Goal: Task Accomplishment & Management: Use online tool/utility

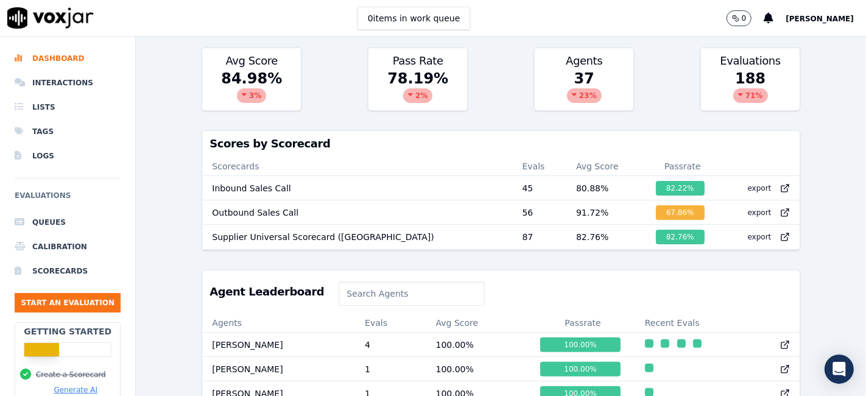
scroll to position [270, 0]
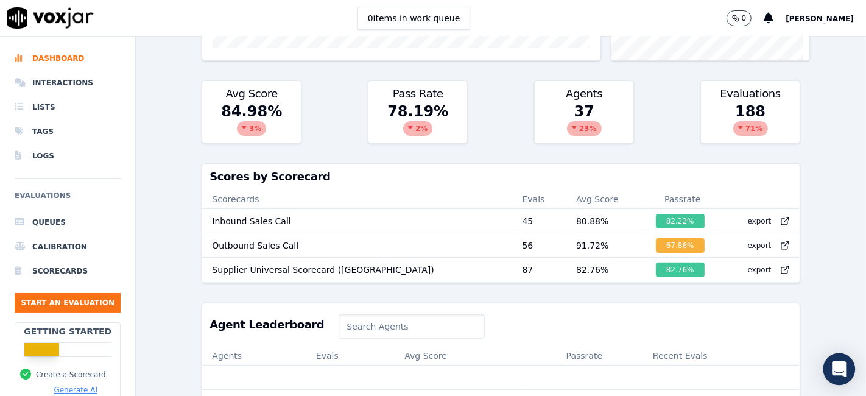
click at [838, 366] on icon "Open Intercom Messenger" at bounding box center [839, 369] width 14 height 16
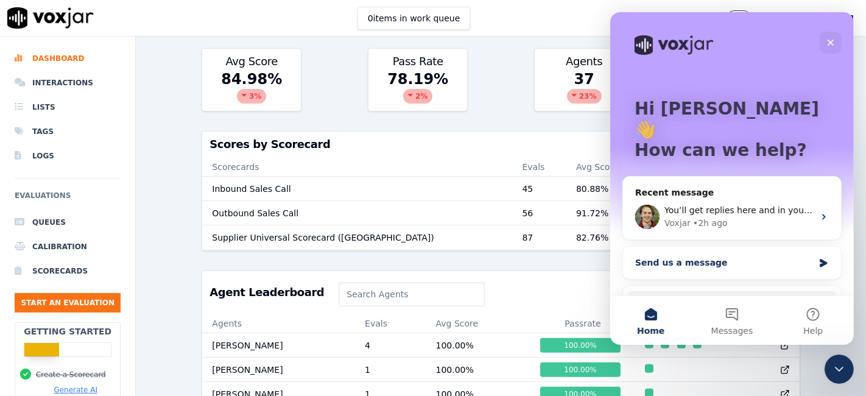
scroll to position [68, 0]
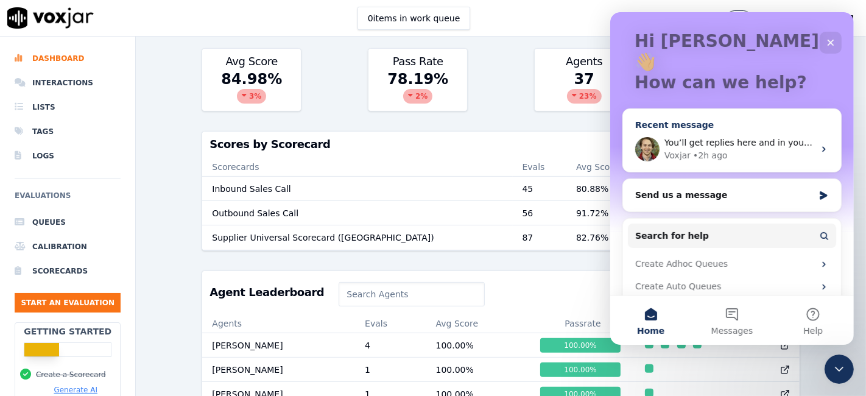
click at [710, 149] on div "• 2h ago" at bounding box center [709, 155] width 35 height 13
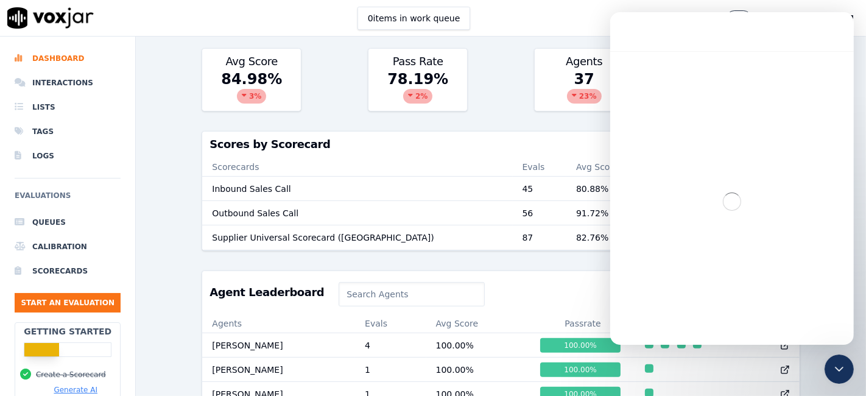
scroll to position [0, 0]
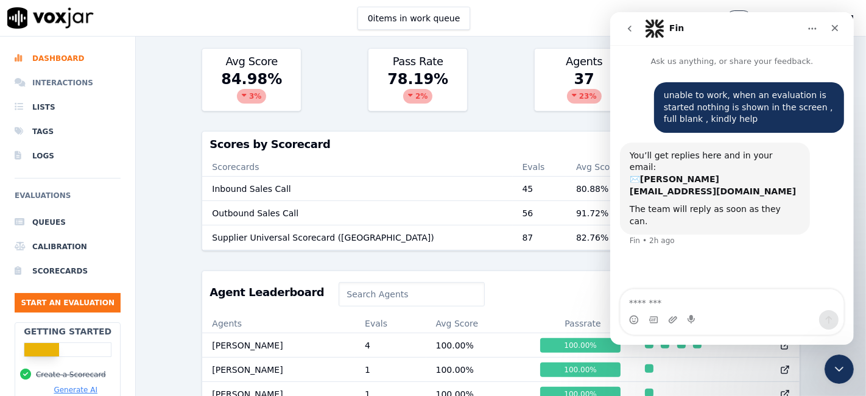
click at [47, 87] on li "Interactions" at bounding box center [68, 83] width 106 height 24
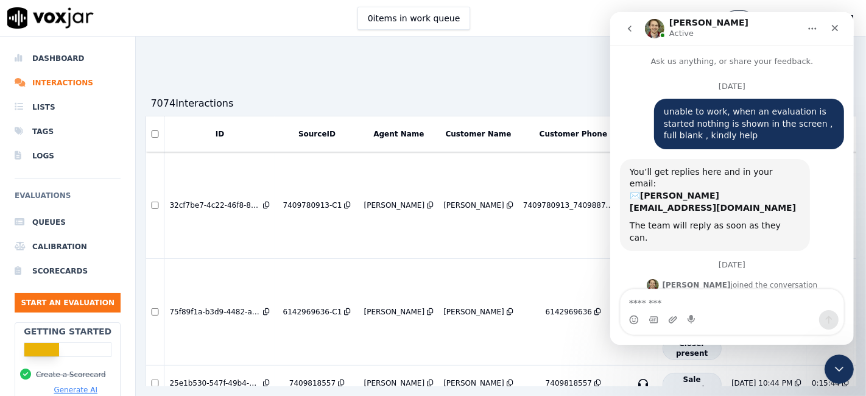
scroll to position [67, 0]
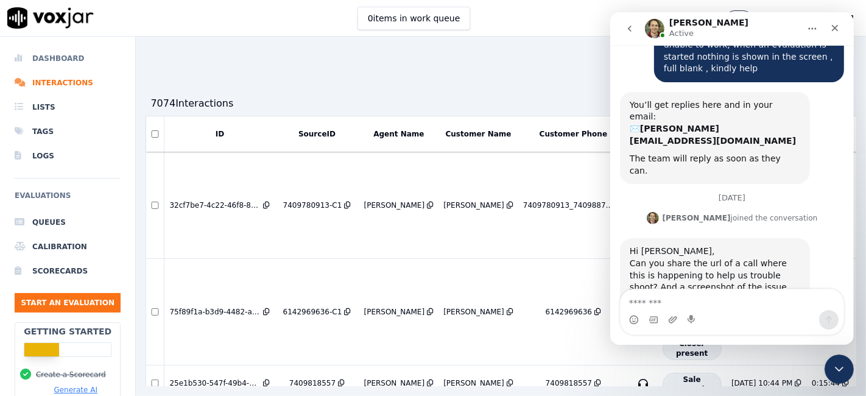
click at [76, 60] on li "Dashboard" at bounding box center [68, 58] width 106 height 24
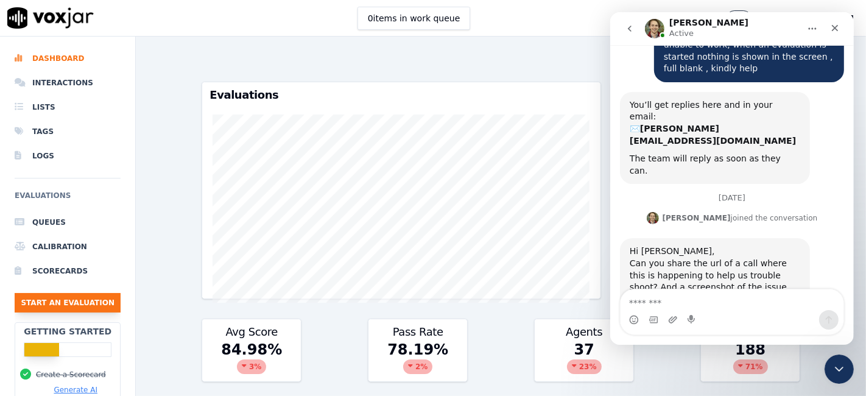
click at [26, 306] on button "Start an Evaluation" at bounding box center [68, 302] width 106 height 19
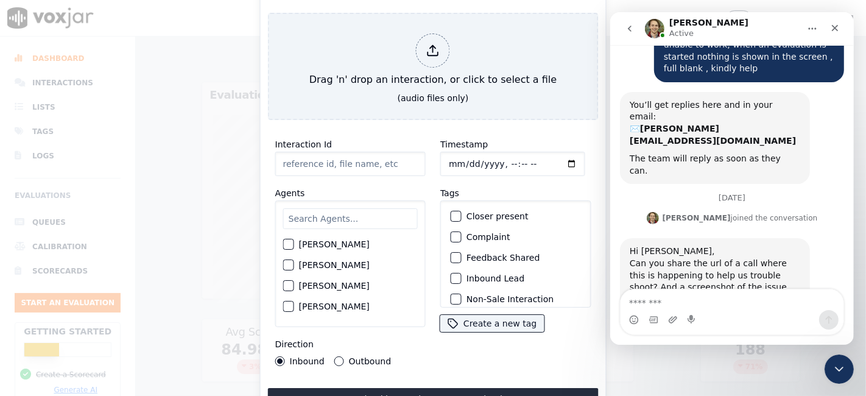
click at [310, 160] on input "Interaction Id" at bounding box center [350, 164] width 150 height 24
click at [427, 388] on button "Upload interaction to start evaluation" at bounding box center [433, 399] width 331 height 22
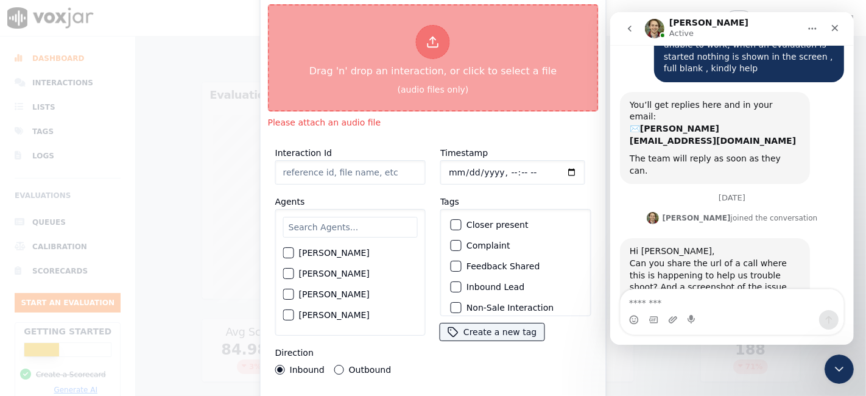
click at [440, 33] on div at bounding box center [433, 42] width 34 height 34
type input "08292025_18447978453_2072907543_2077324891_1.mp3"
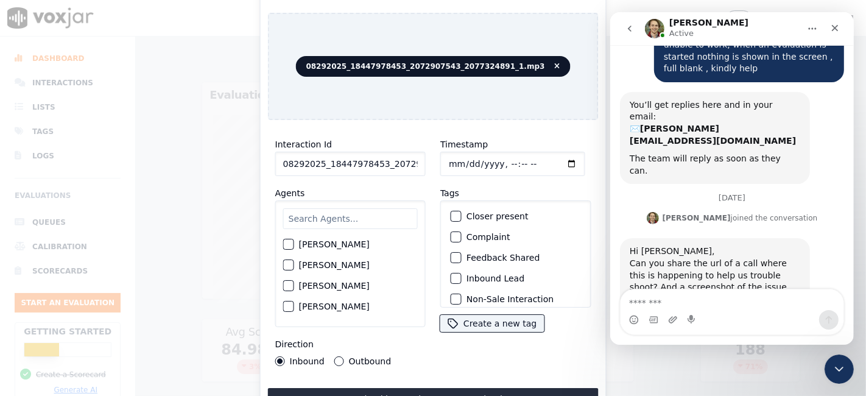
scroll to position [68, 0]
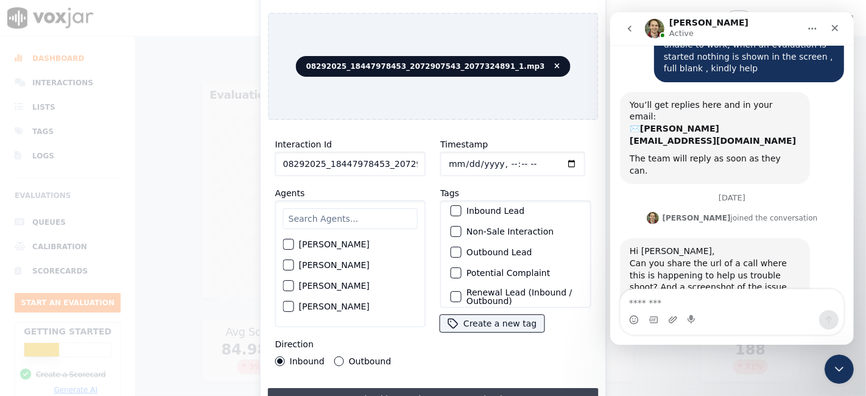
click at [494, 391] on button "Upload interaction to start evaluation" at bounding box center [433, 399] width 331 height 22
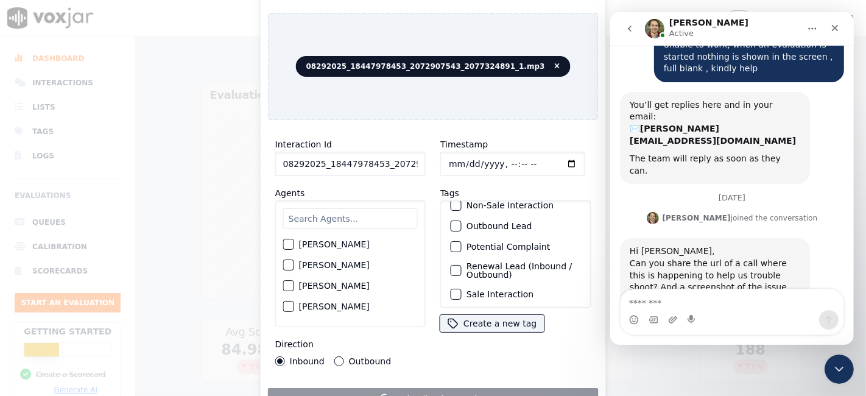
scroll to position [103, 0]
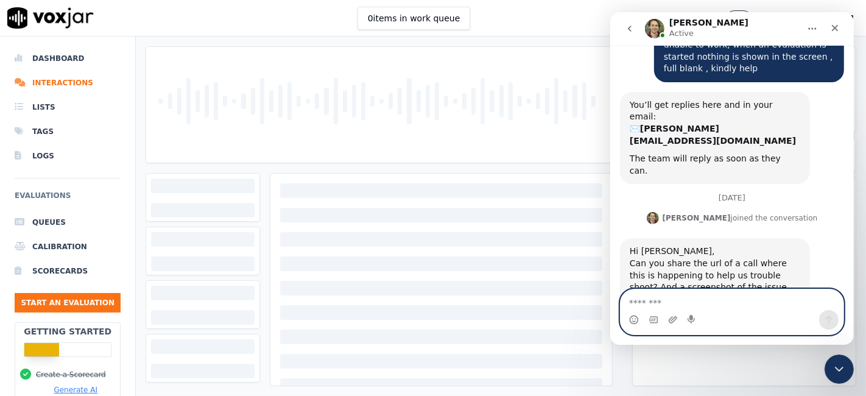
click at [675, 301] on textarea "Message…" at bounding box center [731, 299] width 223 height 21
paste textarea "**********"
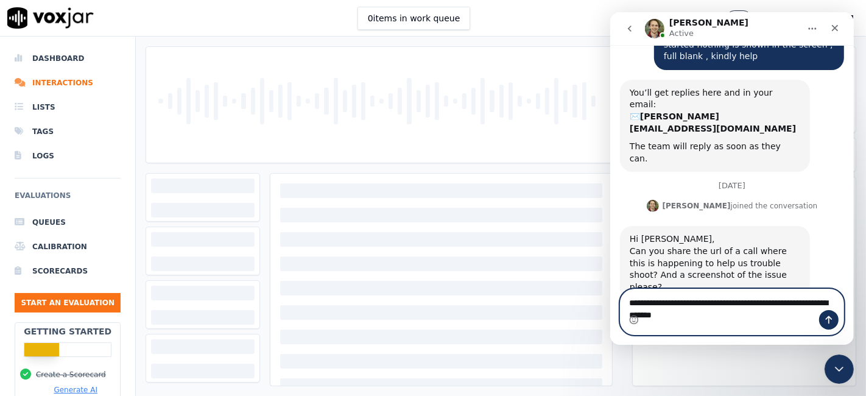
type textarea "**********"
click at [828, 318] on icon "Send a message…" at bounding box center [828, 320] width 7 height 8
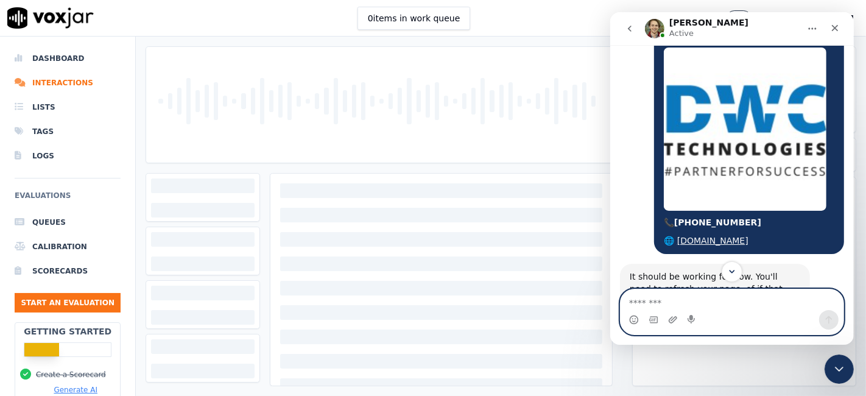
scroll to position [653, 0]
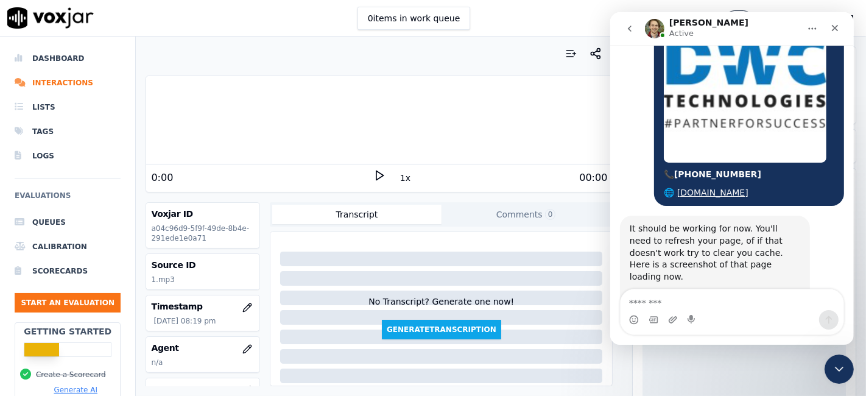
scroll to position [653, 0]
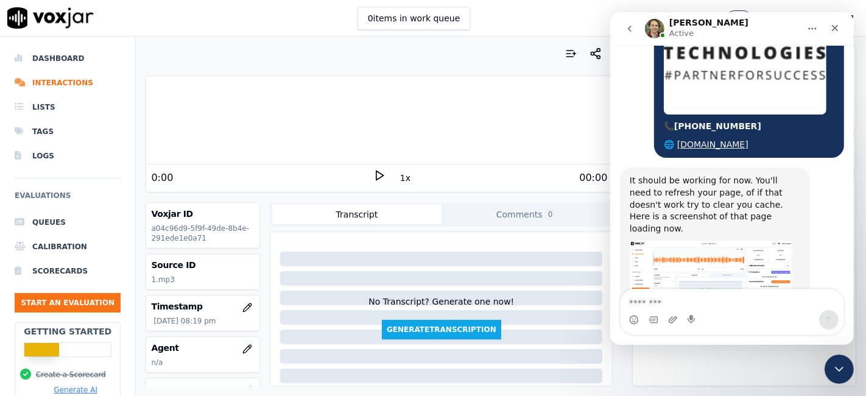
click at [709, 309] on textarea "Message…" at bounding box center [731, 299] width 223 height 21
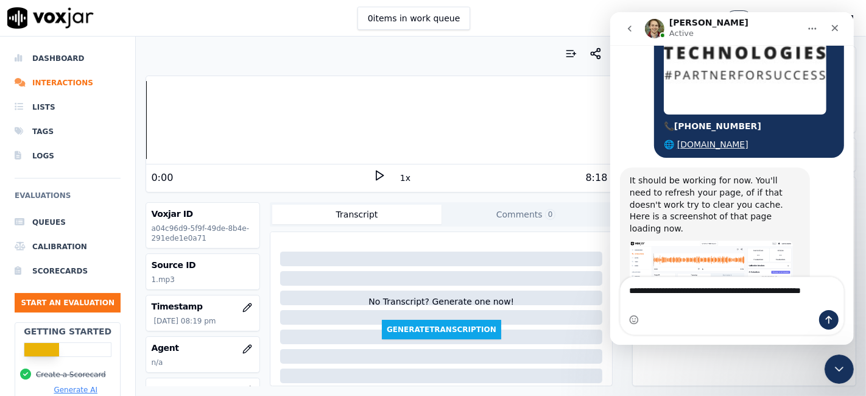
scroll to position [665, 0]
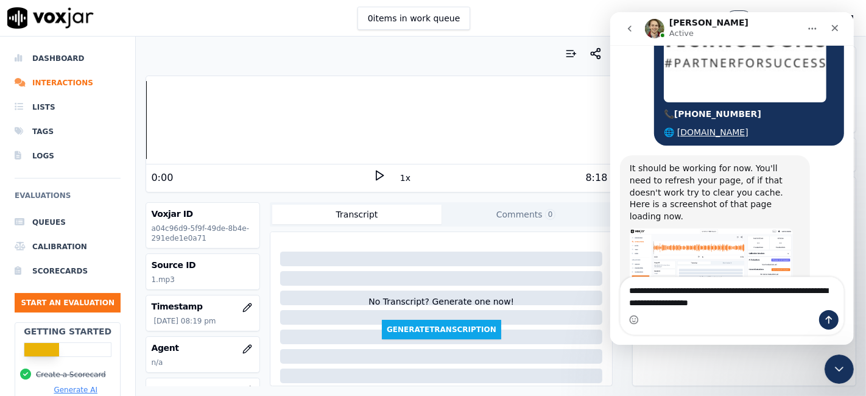
type textarea "**********"
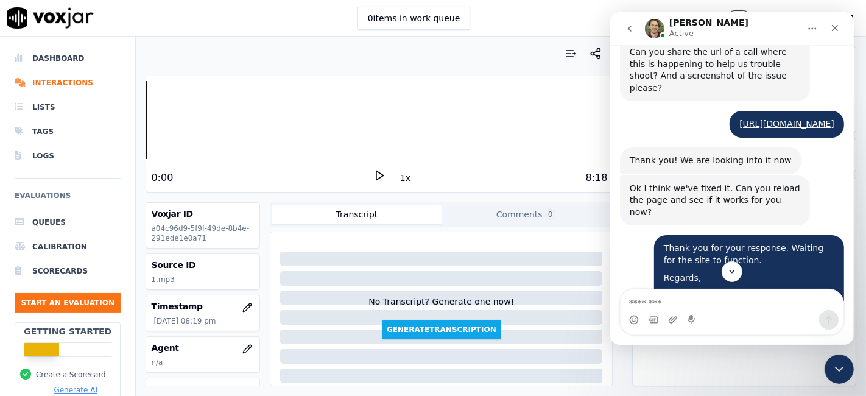
scroll to position [295, 0]
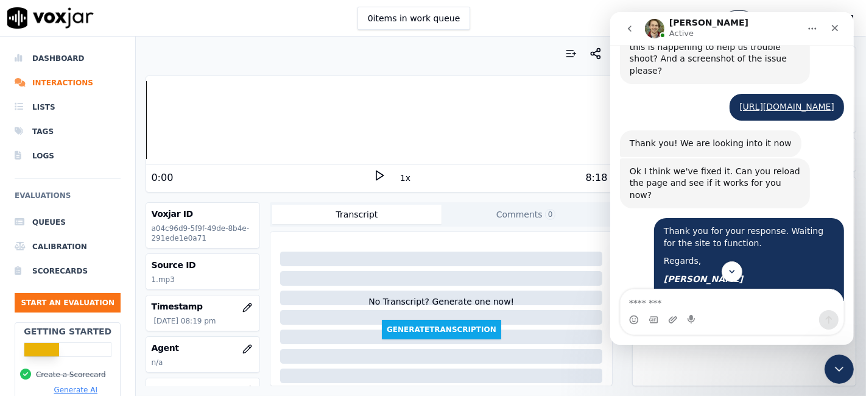
click at [373, 174] on icon at bounding box center [379, 175] width 12 height 12
click at [376, 175] on rect at bounding box center [377, 175] width 2 height 8
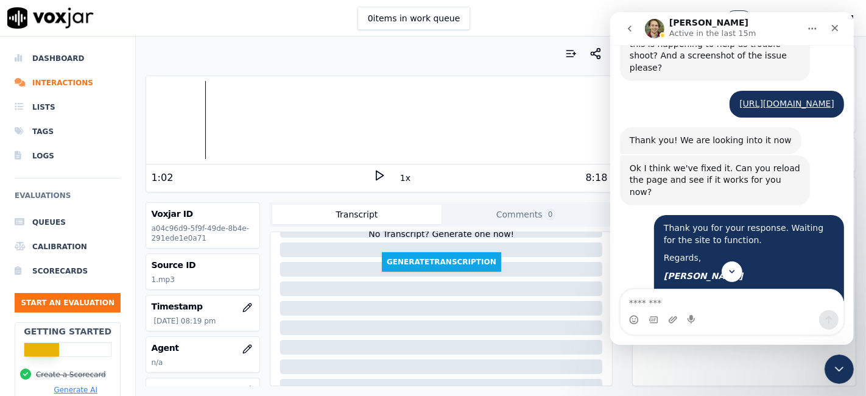
scroll to position [363, 0]
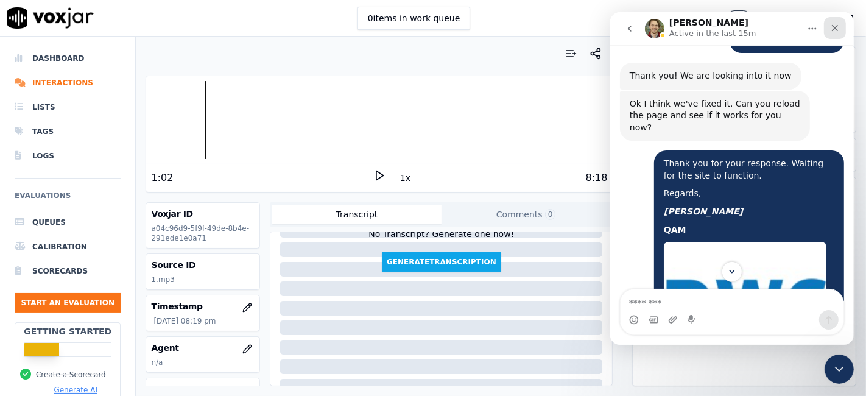
click at [839, 28] on div "Close" at bounding box center [834, 28] width 22 height 22
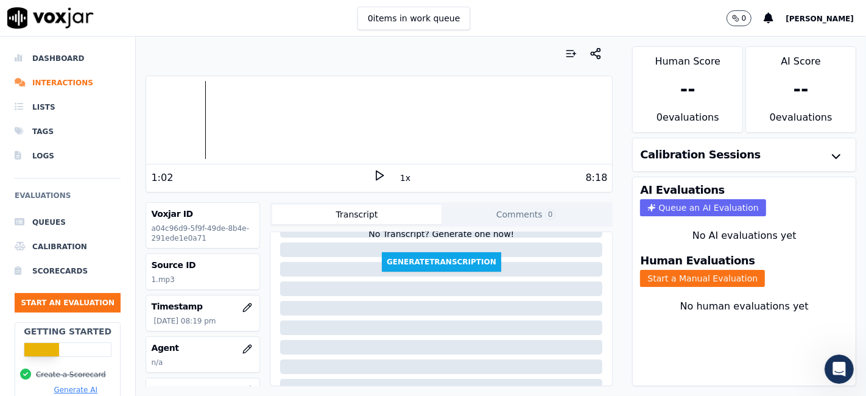
scroll to position [701, 0]
click at [61, 62] on li "Dashboard" at bounding box center [68, 58] width 106 height 24
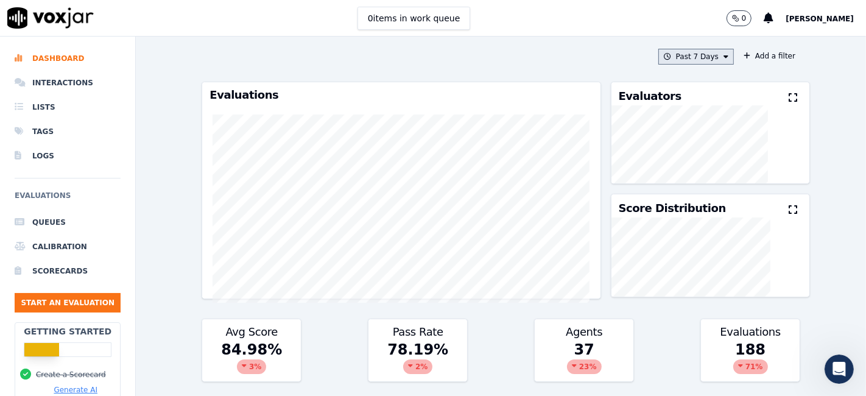
click at [702, 54] on button "Past 7 Days" at bounding box center [695, 57] width 75 height 16
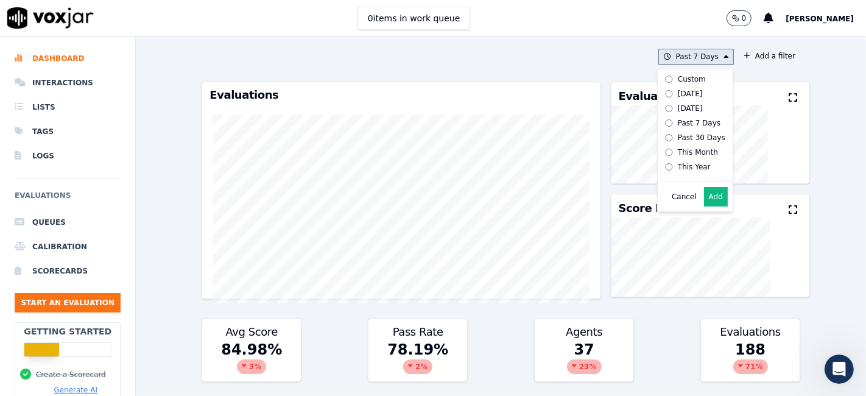
click at [685, 77] on div "Custom" at bounding box center [692, 79] width 28 height 10
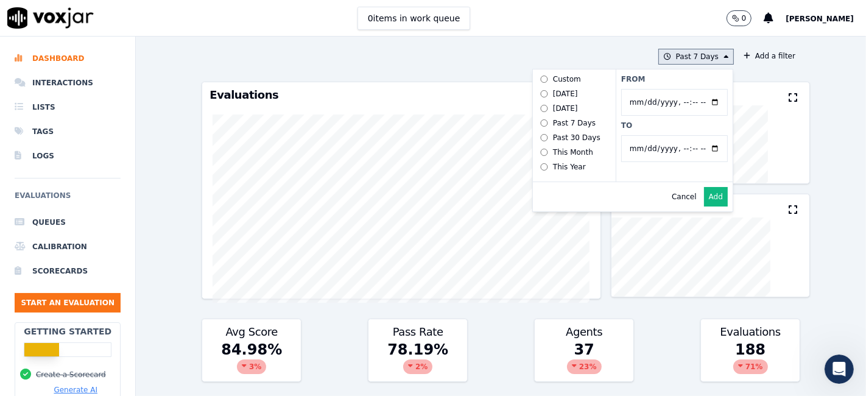
click at [702, 102] on input "From" at bounding box center [674, 102] width 107 height 27
type input "[DATE]T00:00"
click at [690, 72] on div "From To" at bounding box center [673, 125] width 117 height 112
click at [701, 149] on input "To" at bounding box center [674, 148] width 107 height 27
type input "2025-05-30T23:59"
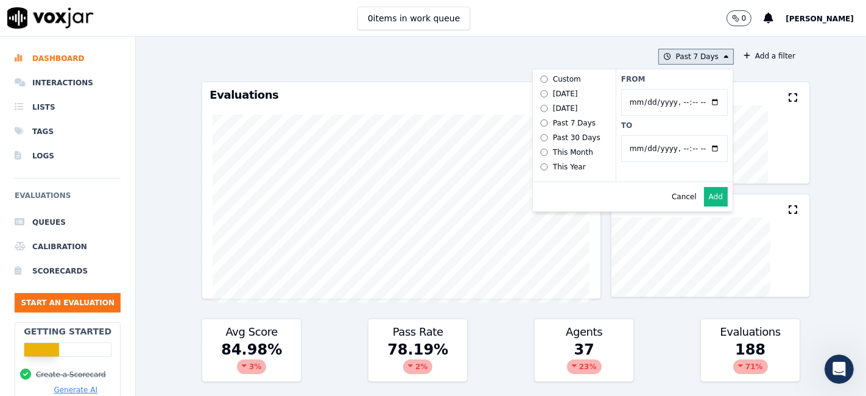
click at [660, 121] on label "To" at bounding box center [674, 126] width 107 height 10
click at [660, 135] on input "To" at bounding box center [674, 148] width 107 height 27
click at [704, 206] on button "Add" at bounding box center [716, 196] width 24 height 19
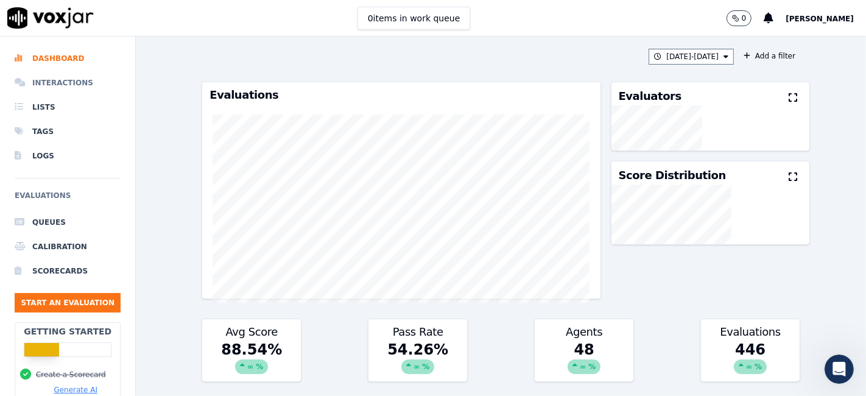
click at [61, 91] on li "Interactions" at bounding box center [68, 83] width 106 height 24
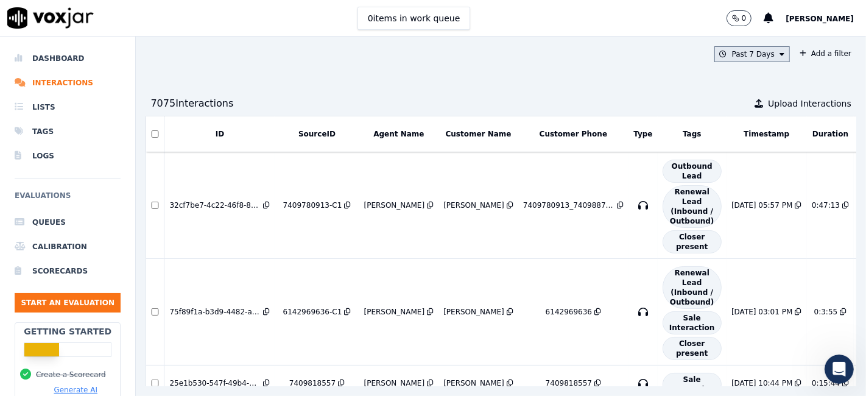
click at [751, 49] on button "Past 7 Days" at bounding box center [751, 54] width 75 height 16
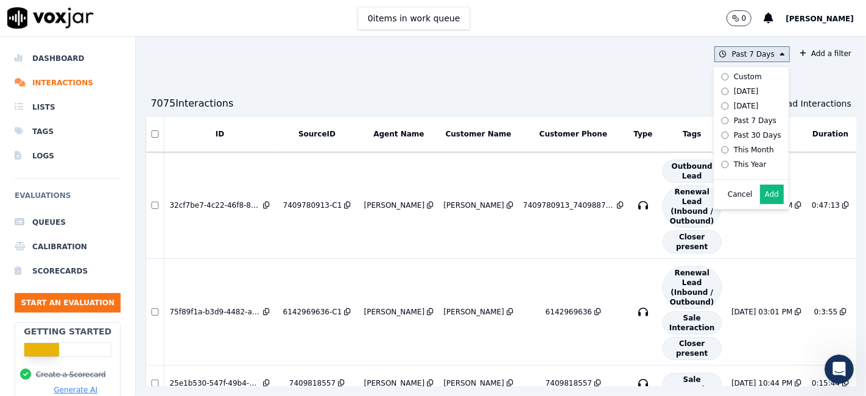
click at [734, 80] on div "Custom" at bounding box center [748, 77] width 28 height 10
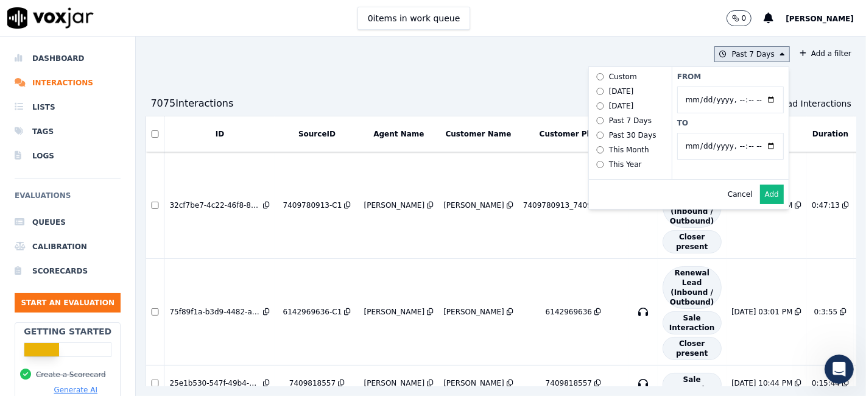
click at [741, 97] on input "From" at bounding box center [730, 99] width 107 height 27
type input "[DATE]T00:00"
click at [720, 86] on input "From" at bounding box center [730, 99] width 107 height 27
click at [740, 150] on input "To" at bounding box center [730, 146] width 107 height 27
click at [743, 145] on input "To" at bounding box center [730, 146] width 107 height 27
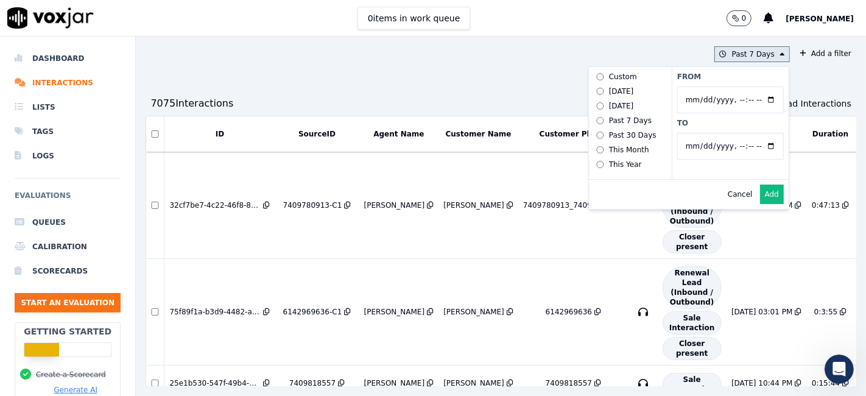
type input "[DATE]T23:59"
drag, startPoint x: 732, startPoint y: 126, endPoint x: 739, endPoint y: 136, distance: 12.7
click at [732, 126] on label "To" at bounding box center [730, 123] width 107 height 10
click at [732, 133] on input "To" at bounding box center [730, 146] width 107 height 27
click at [760, 204] on button "Add" at bounding box center [772, 193] width 24 height 19
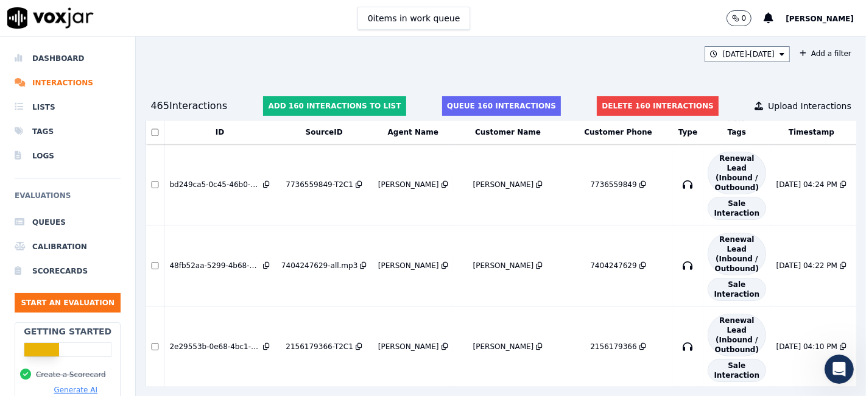
scroll to position [10442, 0]
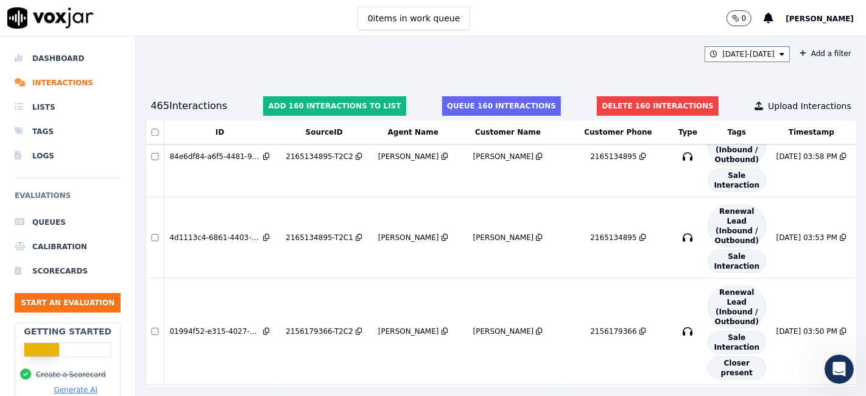
click at [155, 136] on th at bounding box center [155, 133] width 18 height 24
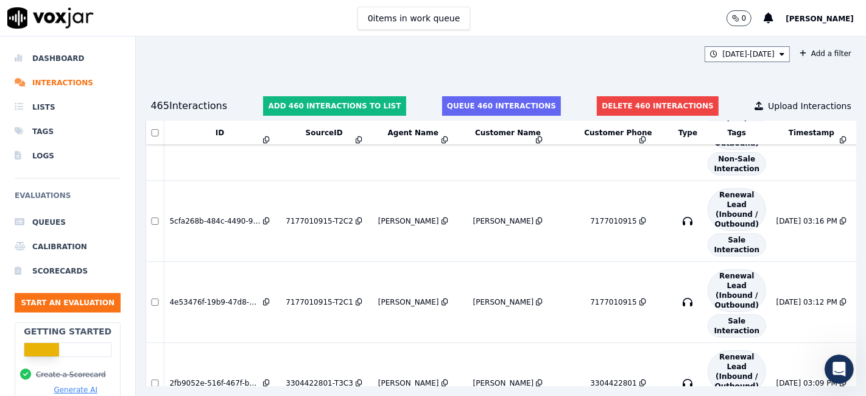
scroll to position [31510, 0]
click at [615, 108] on button "Delete 465 interactions" at bounding box center [658, 105] width 122 height 19
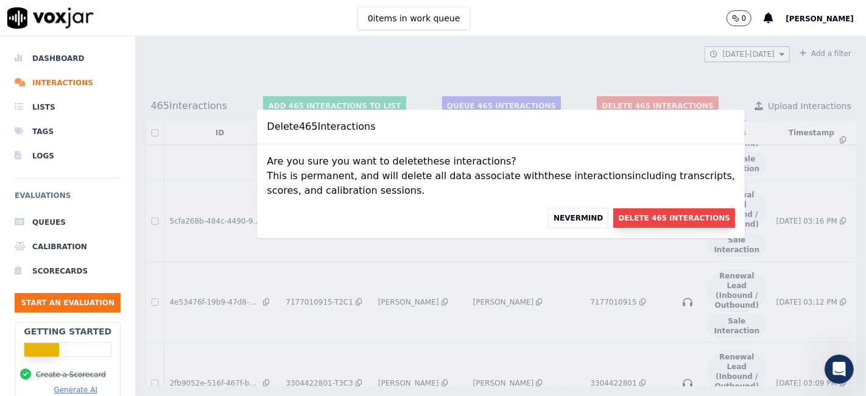
click at [638, 212] on button "Delete 465 Interactions" at bounding box center [674, 217] width 122 height 19
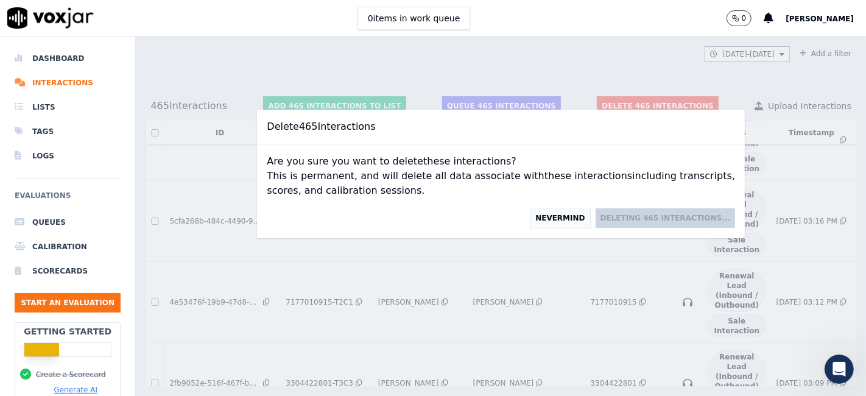
click at [537, 217] on button "Nevermind" at bounding box center [560, 218] width 60 height 21
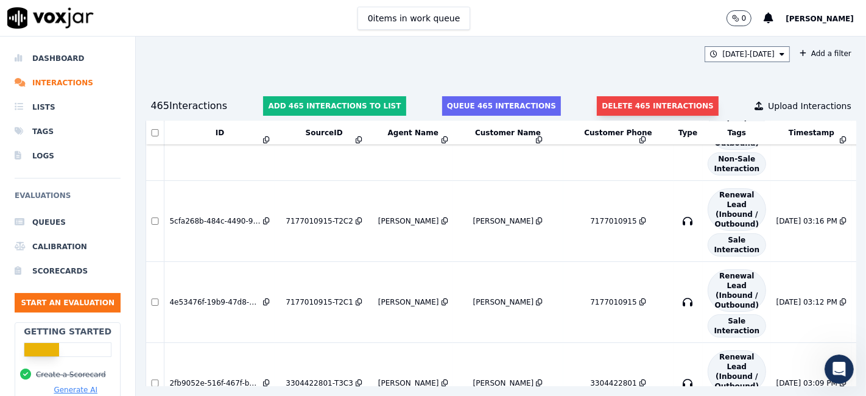
click at [637, 103] on button "Delete 465 interactions" at bounding box center [658, 105] width 122 height 19
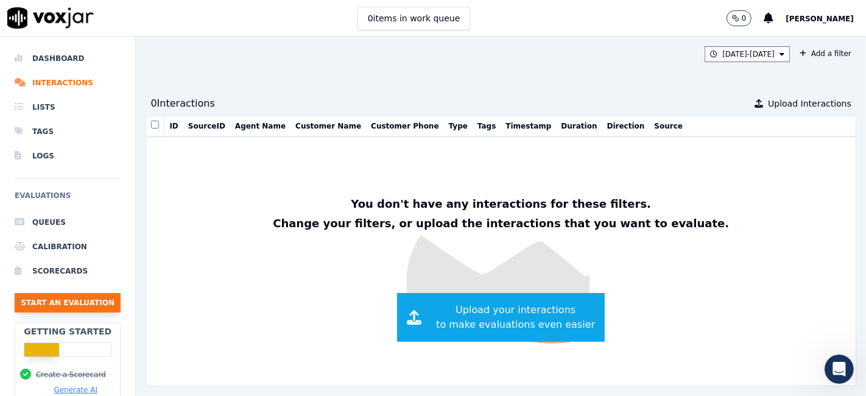
click at [60, 310] on button "Start an Evaluation" at bounding box center [68, 302] width 106 height 19
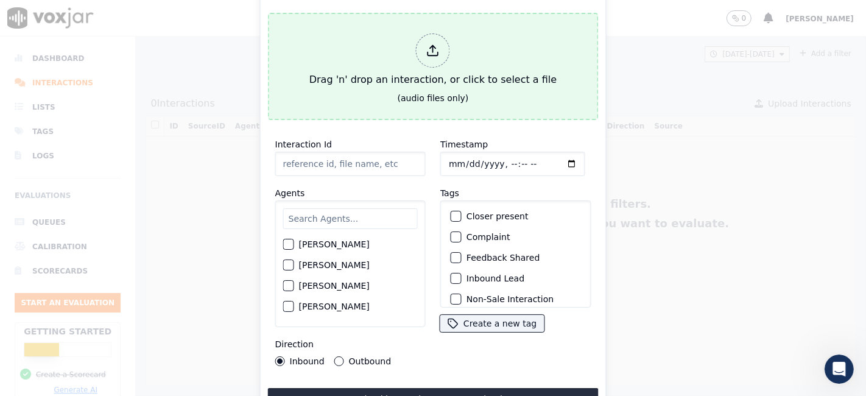
click at [443, 45] on div at bounding box center [433, 50] width 34 height 34
type input "20250901-175653_9708258175-all.mp3"
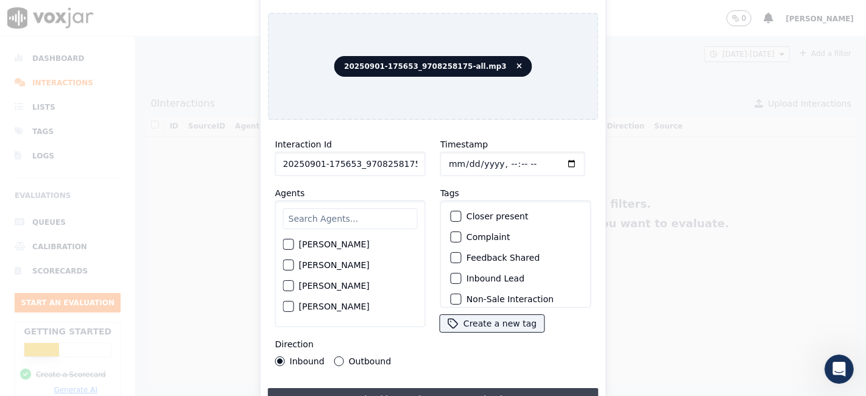
click at [442, 393] on button "Upload interaction to start evaluation" at bounding box center [433, 399] width 331 height 22
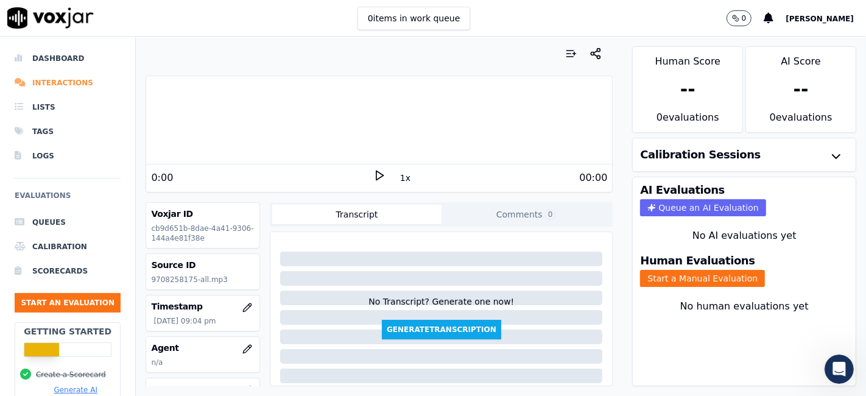
click at [51, 80] on li "Interactions" at bounding box center [68, 83] width 106 height 24
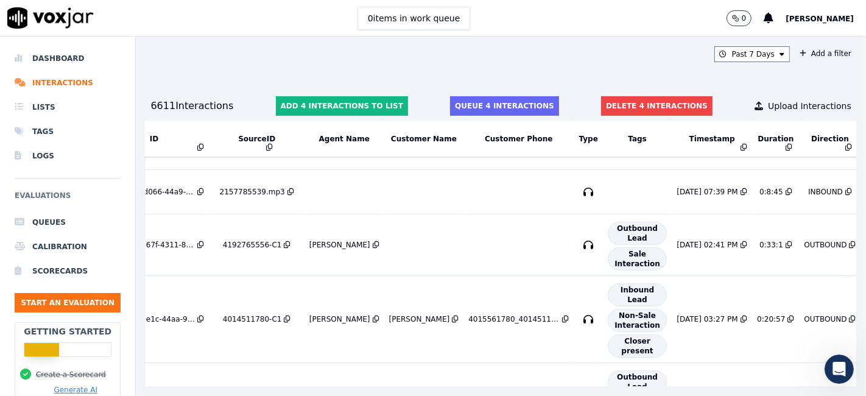
scroll to position [405, 0]
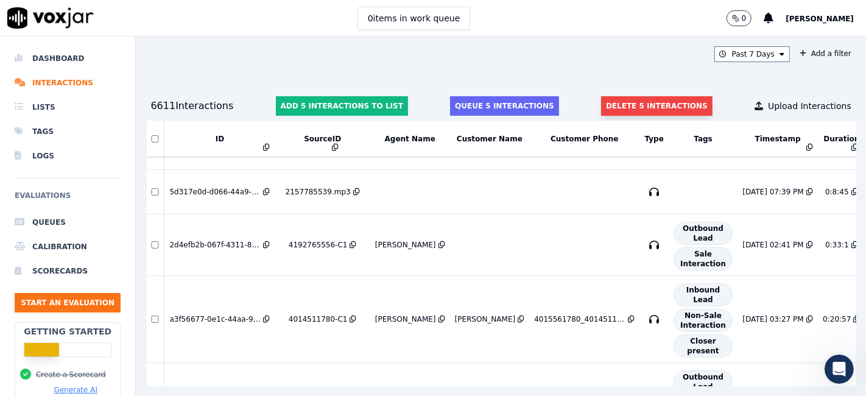
click at [632, 103] on button "Delete 5 interactions" at bounding box center [656, 105] width 111 height 19
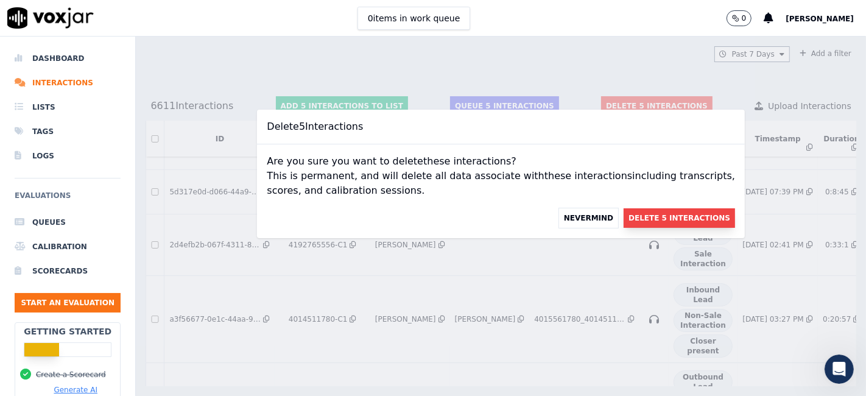
click at [646, 212] on button "Delete 5 Interactions" at bounding box center [678, 217] width 111 height 19
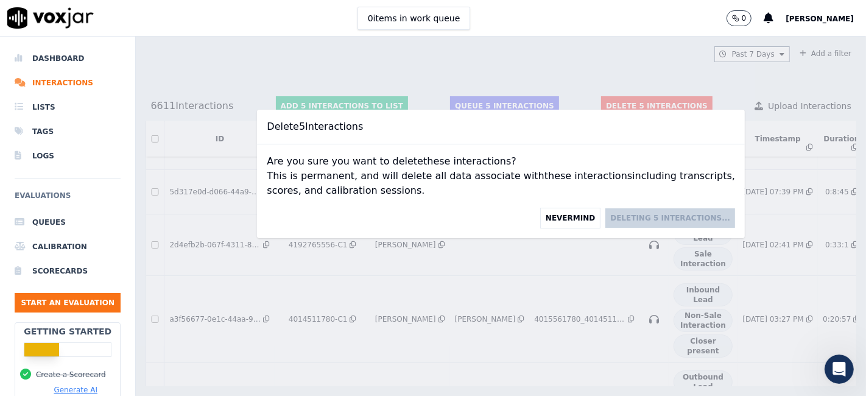
scroll to position [447, 0]
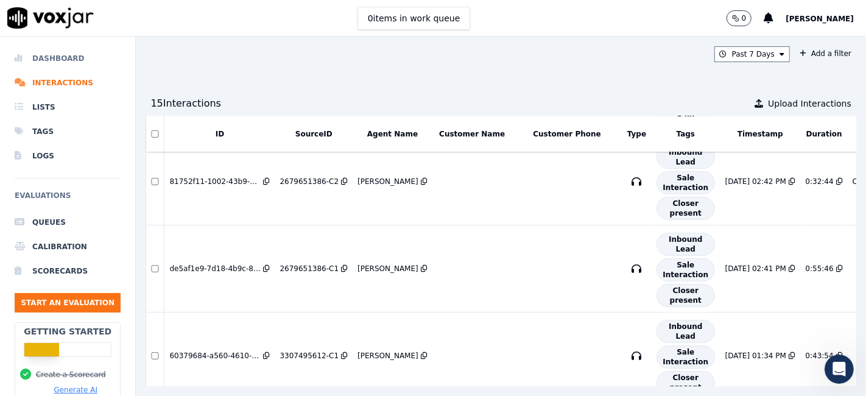
click at [68, 57] on li "Dashboard" at bounding box center [68, 58] width 106 height 24
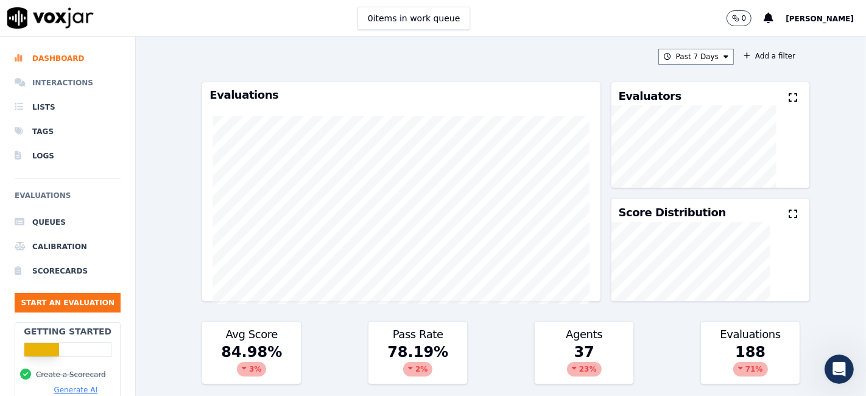
click at [62, 85] on li "Interactions" at bounding box center [68, 83] width 106 height 24
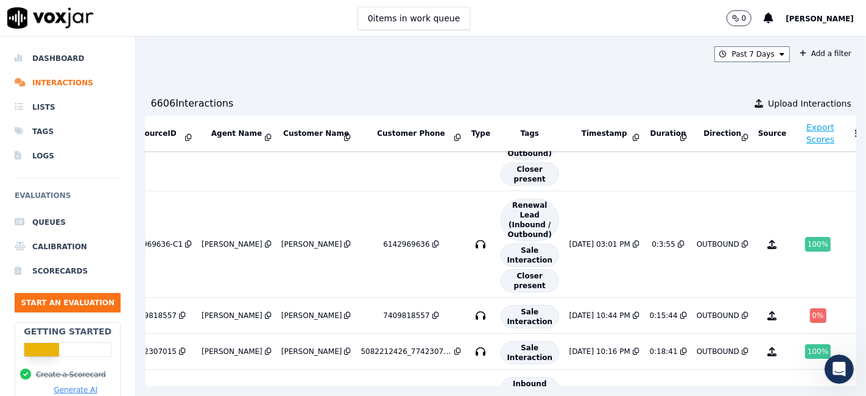
scroll to position [68, 173]
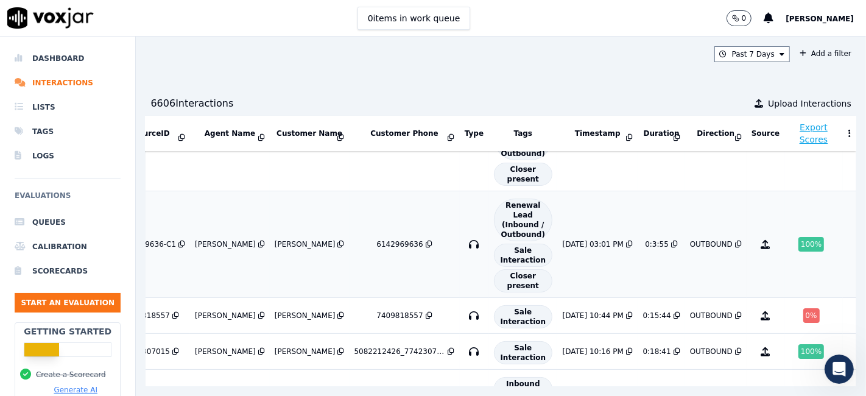
click at [798, 240] on div "100 %" at bounding box center [811, 244] width 26 height 15
click at [838, 370] on icon "Open Intercom Messenger" at bounding box center [837, 367] width 20 height 20
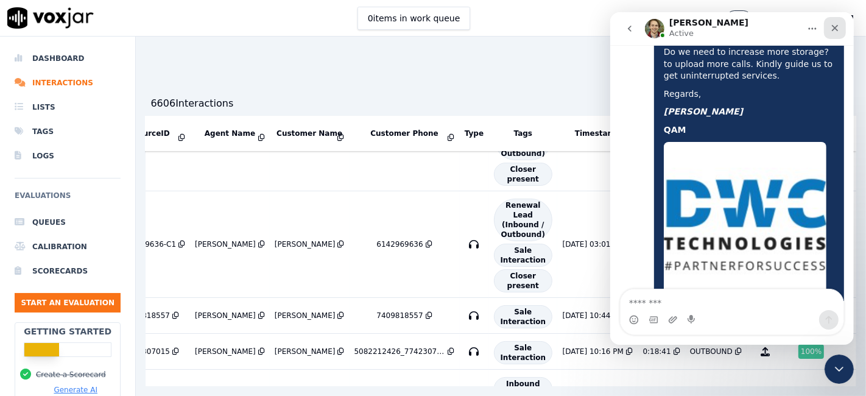
click at [833, 27] on icon "Close" at bounding box center [834, 28] width 7 height 7
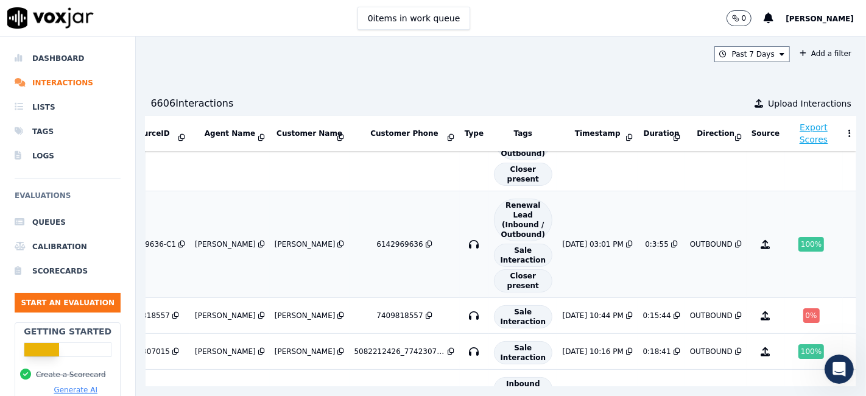
scroll to position [0, 173]
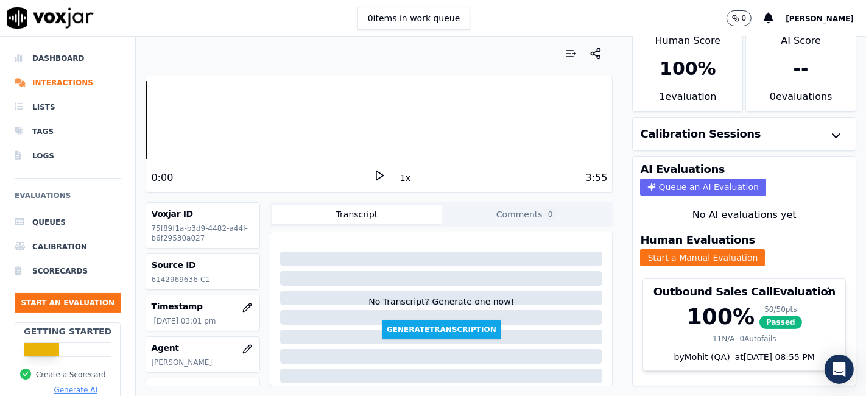
scroll to position [68, 0]
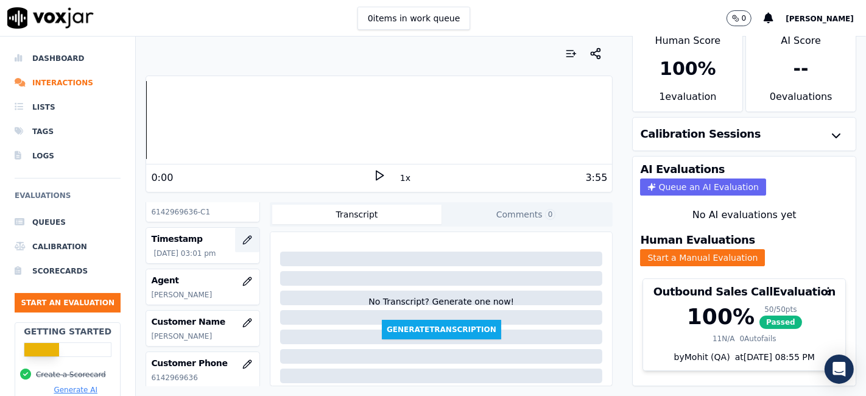
click at [242, 235] on icon "button" at bounding box center [247, 240] width 10 height 10
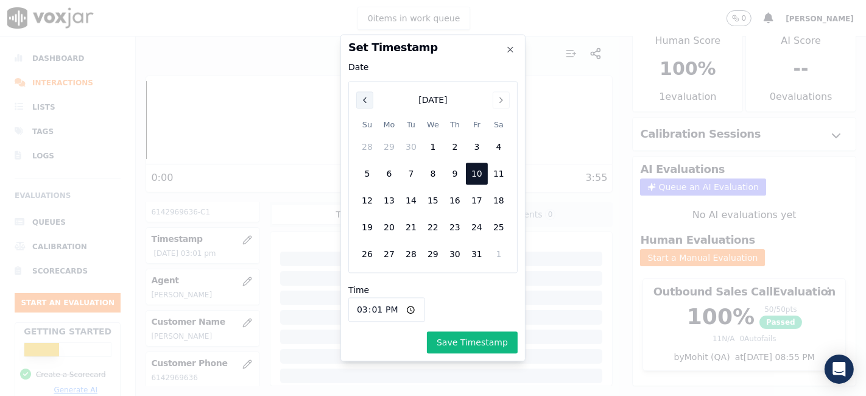
click at [363, 100] on icon "Previous" at bounding box center [364, 99] width 2 height 5
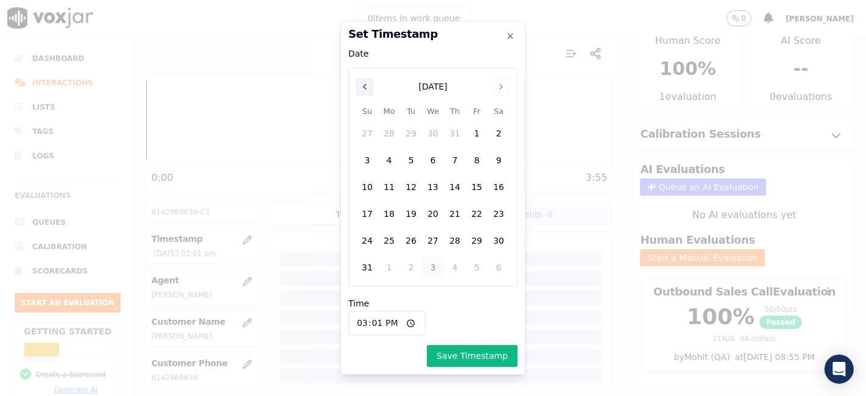
click at [370, 86] on button "Previous" at bounding box center [364, 86] width 17 height 17
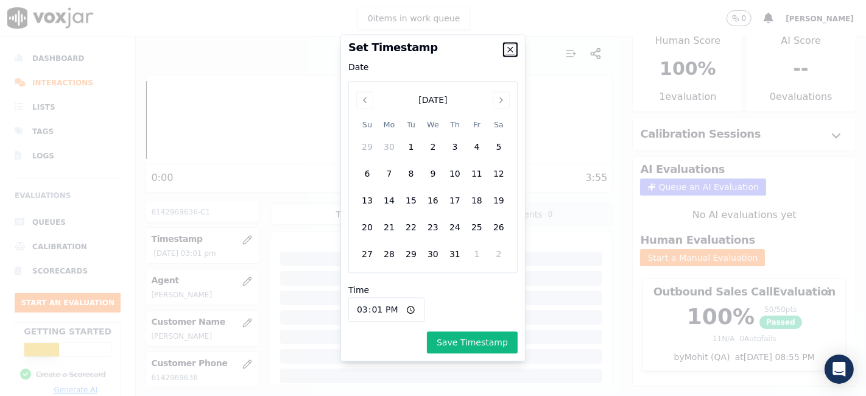
click at [508, 47] on icon "button" at bounding box center [510, 49] width 5 height 5
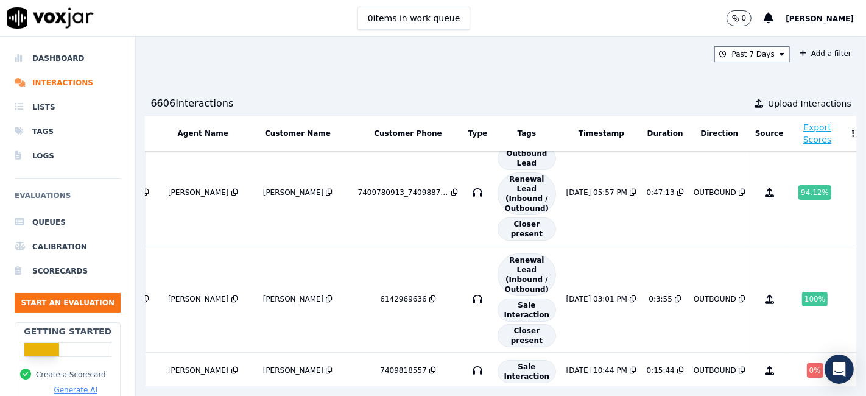
scroll to position [0, 207]
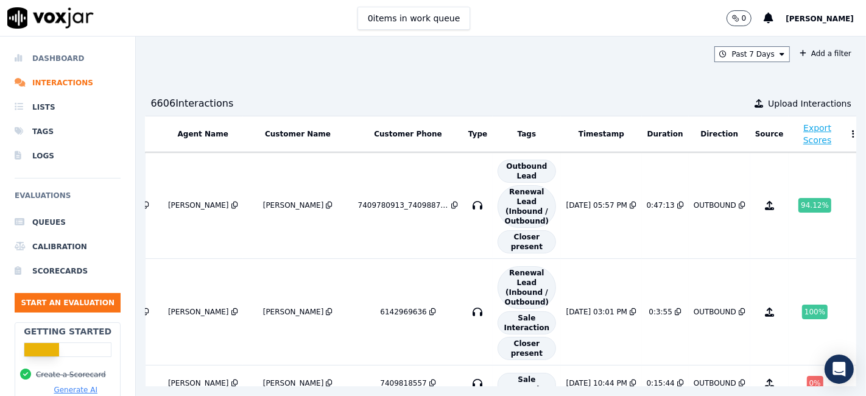
click at [66, 57] on li "Dashboard" at bounding box center [68, 58] width 106 height 24
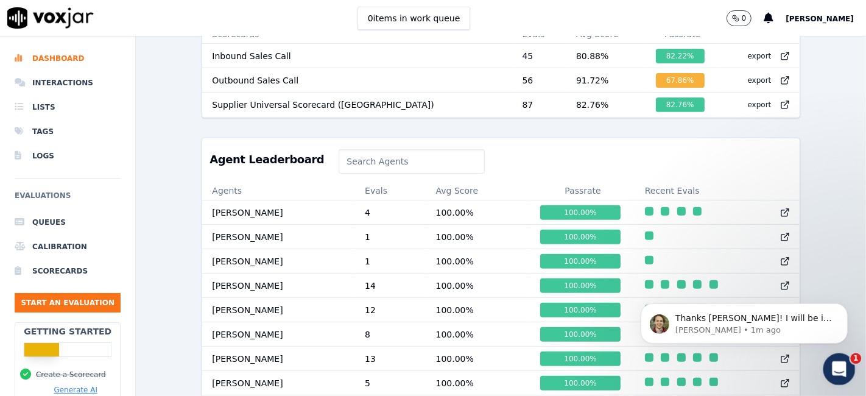
scroll to position [405, 0]
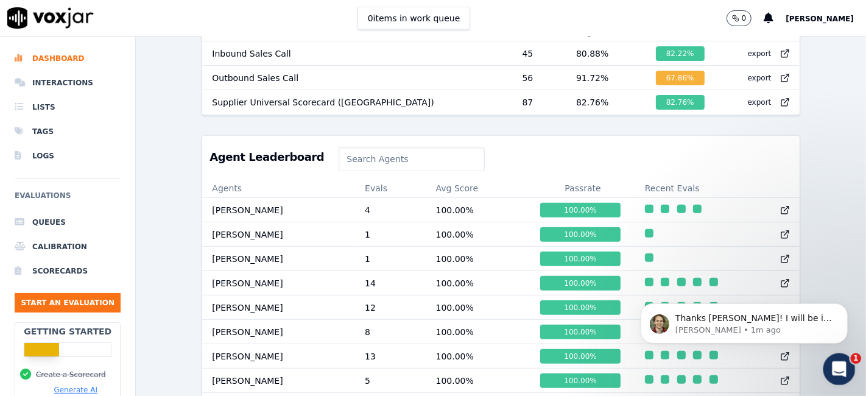
click at [839, 366] on icon "Open Intercom Messenger" at bounding box center [837, 367] width 20 height 20
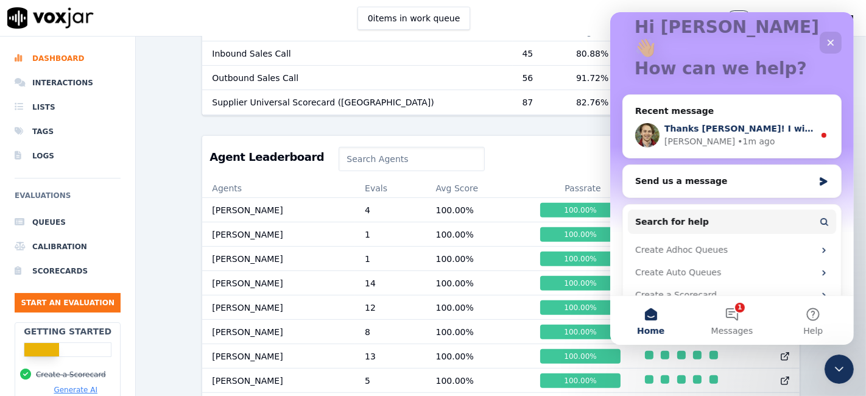
click at [805, 124] on span "Thanks Irene! I will be in touch when we get to that point." at bounding box center [831, 129] width 335 height 10
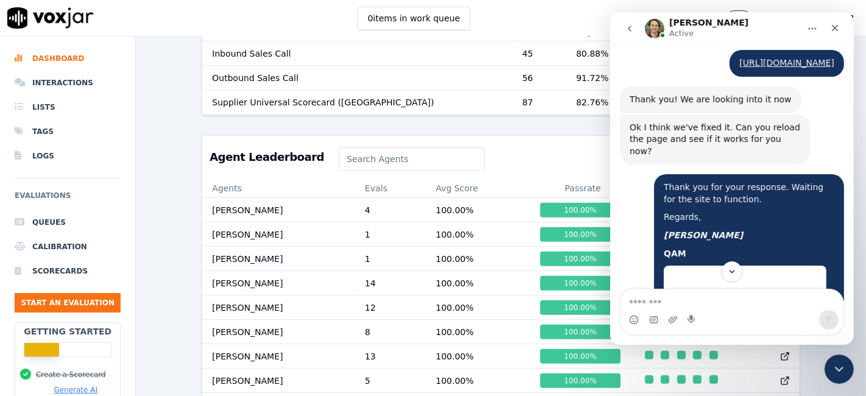
scroll to position [0, 0]
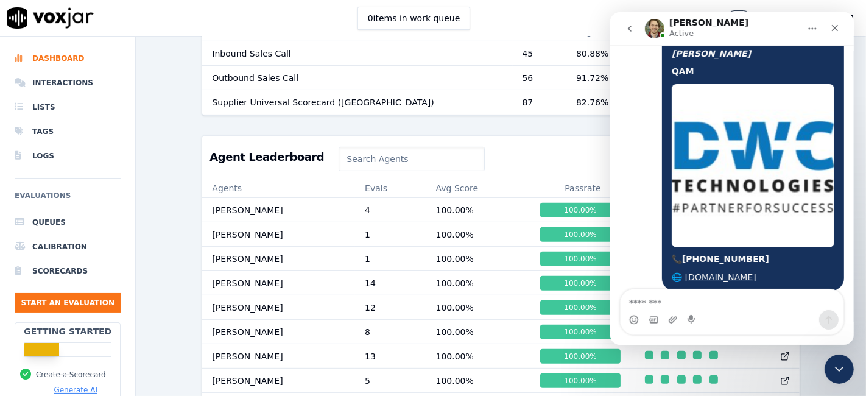
click at [158, 198] on div "Past 7 Days Add a filter Evaluations Evaluators Score Distribution Avg Score 84…" at bounding box center [501, 216] width 730 height 359
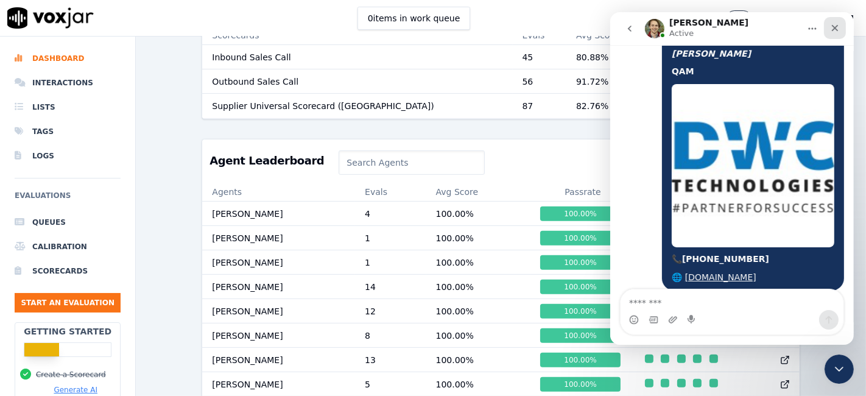
click at [835, 28] on icon "Close" at bounding box center [834, 28] width 10 height 10
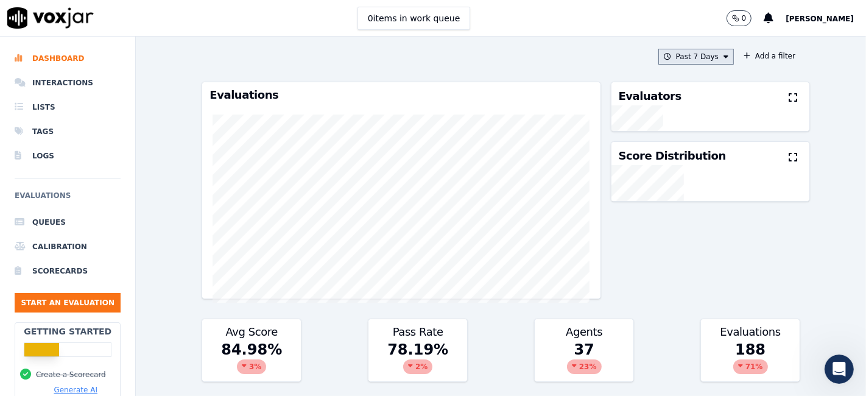
click at [681, 53] on button "Past 7 Days" at bounding box center [695, 57] width 75 height 16
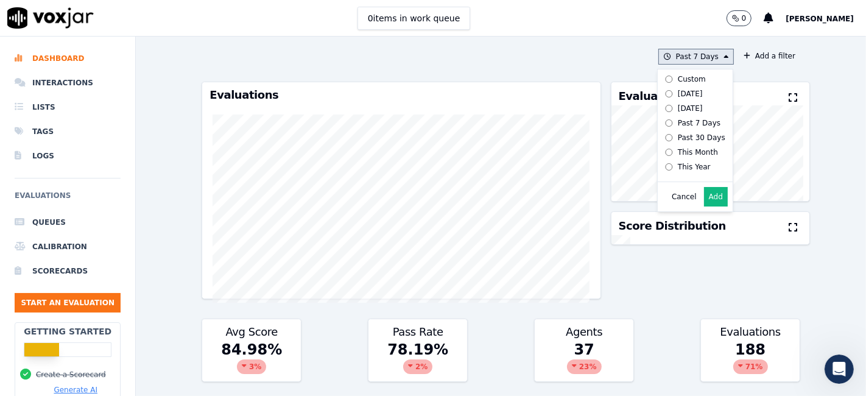
click at [677, 83] on label "Custom" at bounding box center [692, 79] width 65 height 15
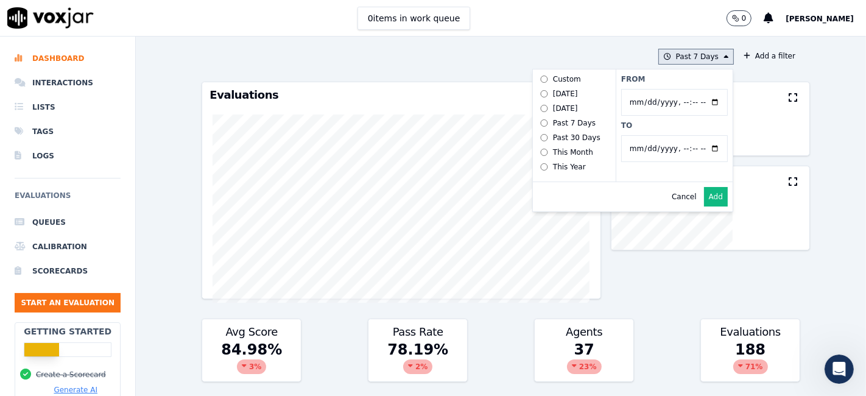
click at [694, 102] on input "From" at bounding box center [674, 102] width 107 height 27
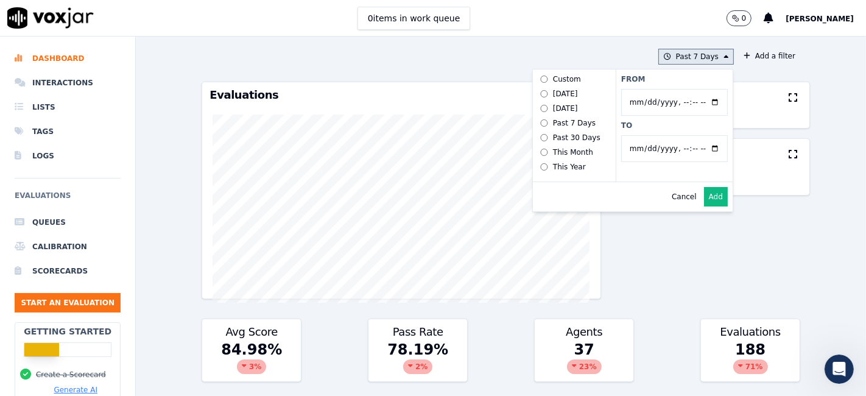
click at [700, 95] on input "From" at bounding box center [674, 102] width 107 height 27
click at [699, 100] on input "From" at bounding box center [674, 102] width 107 height 27
type input "[DATE]T00:00"
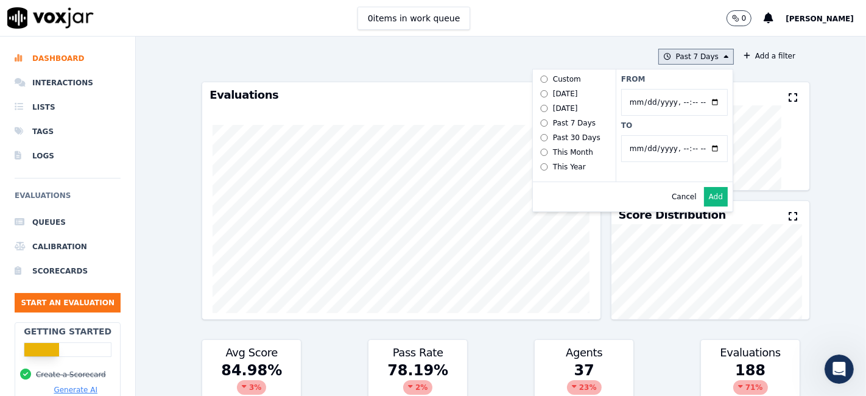
click at [695, 82] on label "From" at bounding box center [674, 79] width 107 height 10
click at [695, 89] on input "From" at bounding box center [674, 102] width 107 height 27
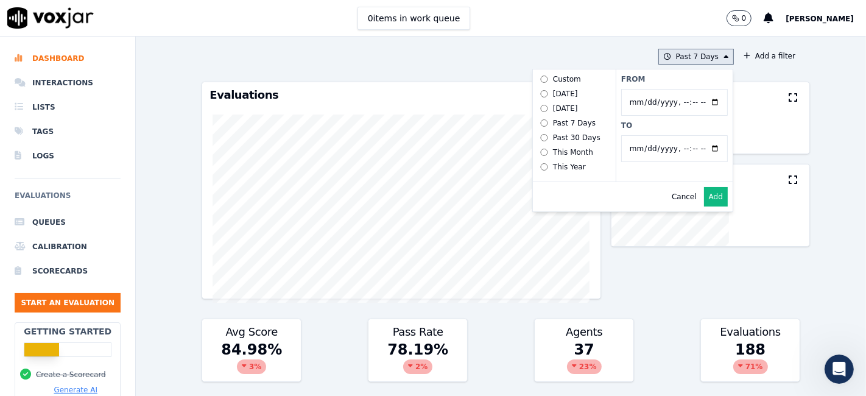
click at [701, 148] on input "To" at bounding box center [674, 148] width 107 height 27
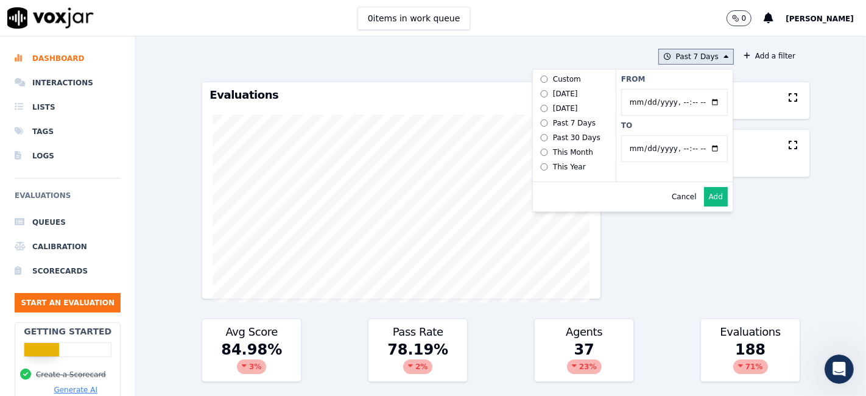
type input "[DATE]T23:59"
click at [647, 124] on label "To" at bounding box center [674, 126] width 107 height 10
click at [647, 135] on input "To" at bounding box center [674, 148] width 107 height 27
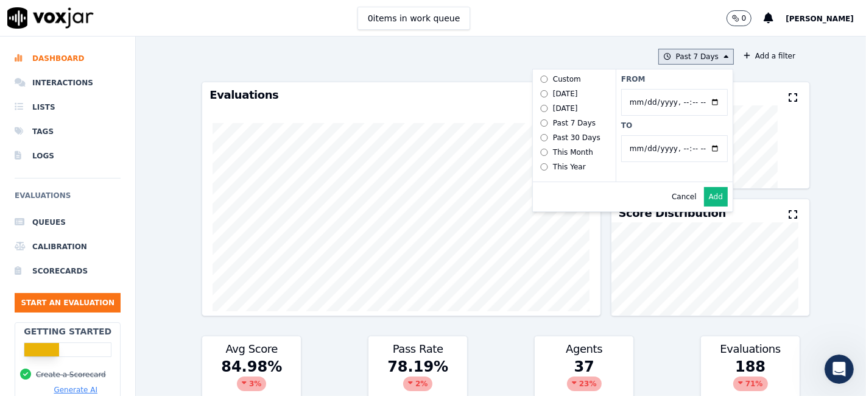
click at [706, 201] on button "Add" at bounding box center [716, 196] width 24 height 19
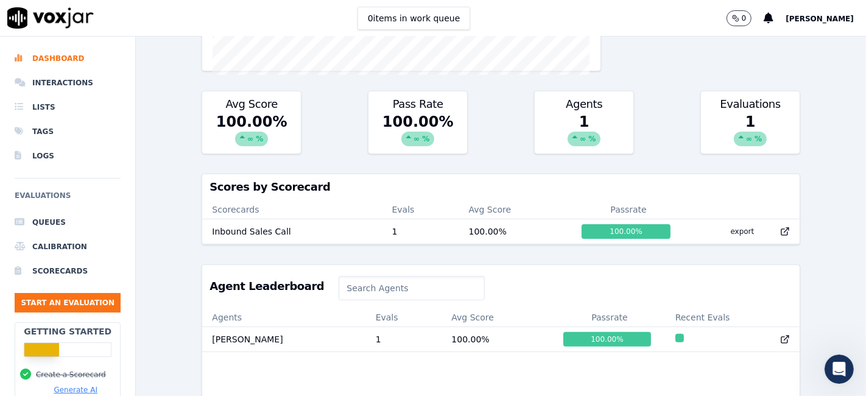
scroll to position [270, 0]
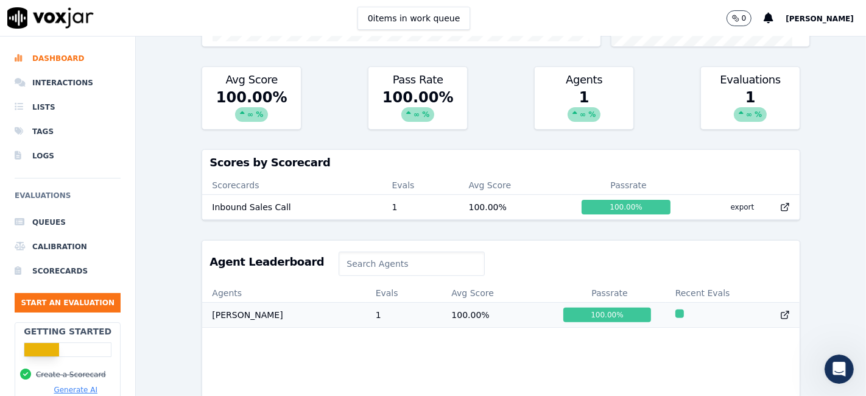
click at [665, 303] on th "Recent Evals" at bounding box center [732, 292] width 134 height 19
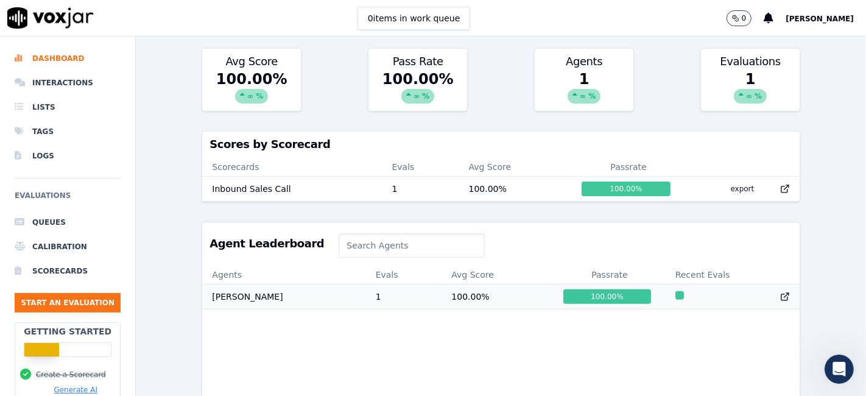
click at [665, 301] on td at bounding box center [732, 296] width 134 height 24
click at [66, 88] on li "Interactions" at bounding box center [68, 83] width 106 height 24
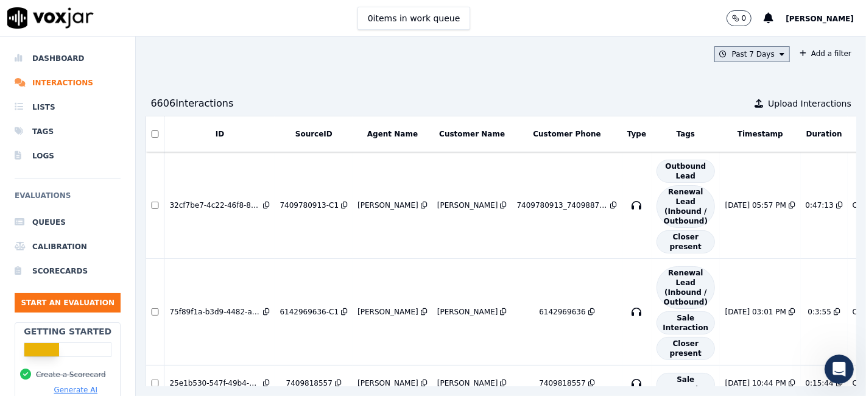
click at [734, 54] on button "Past 7 Days" at bounding box center [751, 54] width 75 height 16
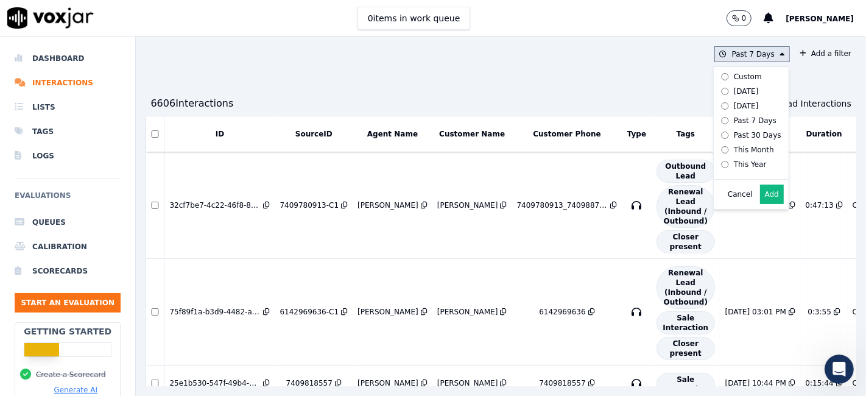
click at [734, 75] on div "Custom" at bounding box center [748, 77] width 28 height 10
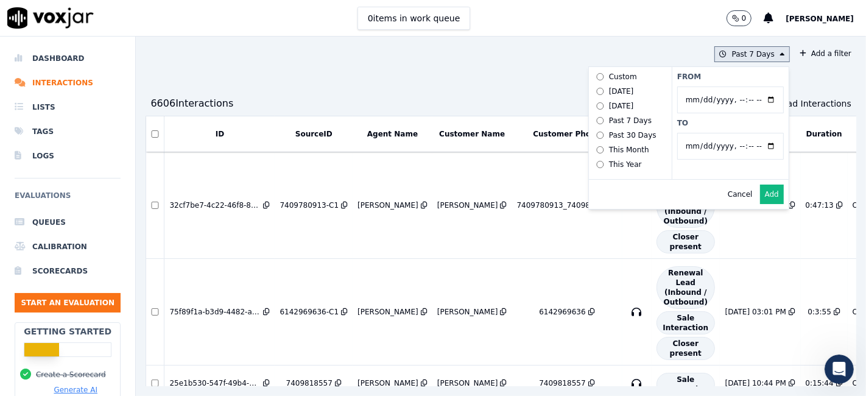
click at [745, 100] on input "From" at bounding box center [730, 99] width 107 height 27
type input "2025-06-01T00:00"
click at [703, 68] on div "From To" at bounding box center [729, 123] width 117 height 112
click at [745, 146] on input "To" at bounding box center [730, 146] width 107 height 27
type input "2025-06-20T23:59"
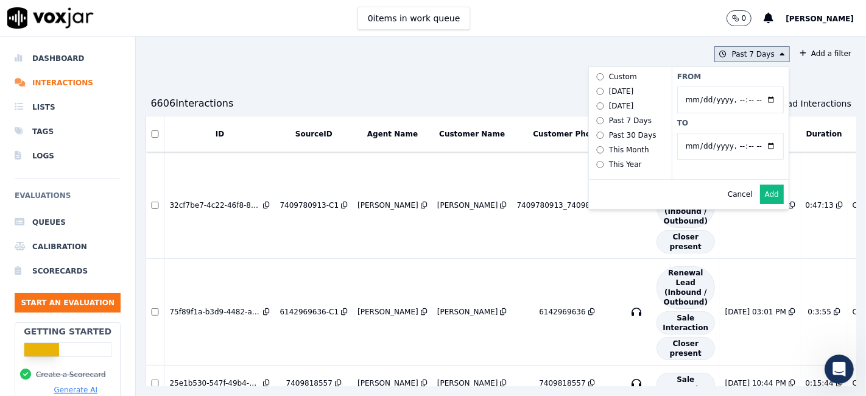
click at [709, 116] on div "From To" at bounding box center [729, 123] width 117 height 112
click at [760, 201] on button "Add" at bounding box center [772, 193] width 24 height 19
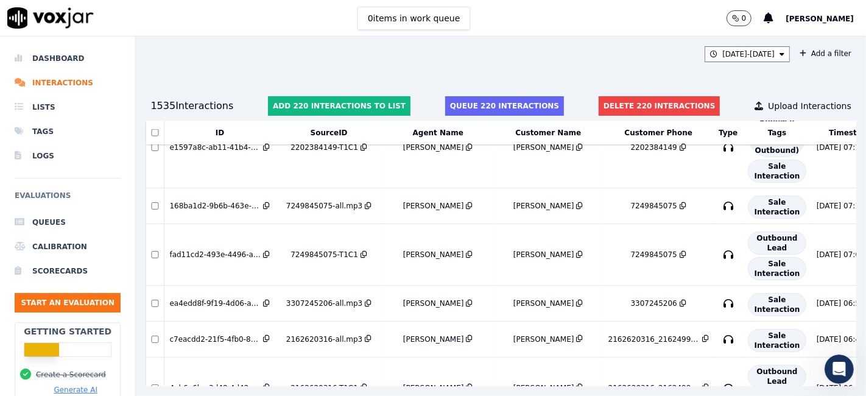
scroll to position [13645, 0]
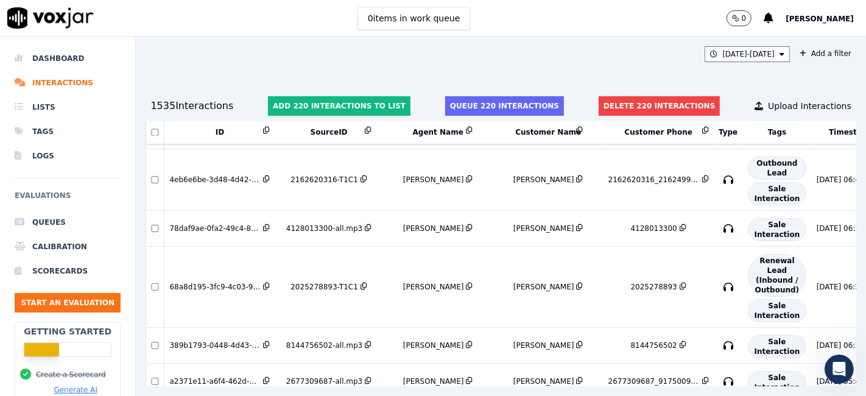
click at [153, 136] on th at bounding box center [155, 133] width 18 height 24
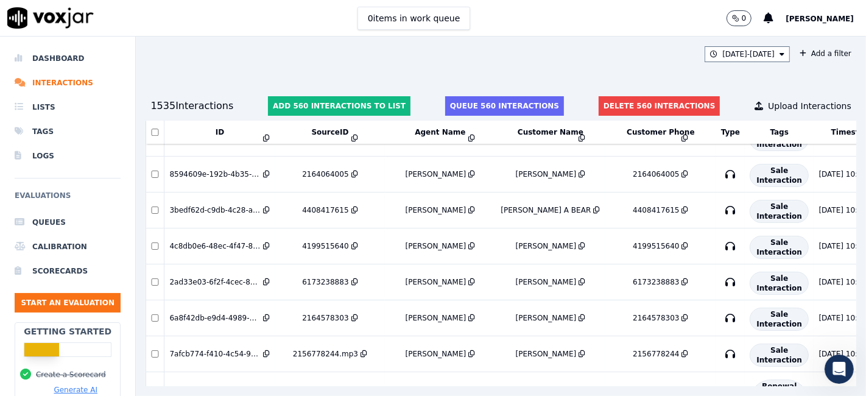
scroll to position [34381, 0]
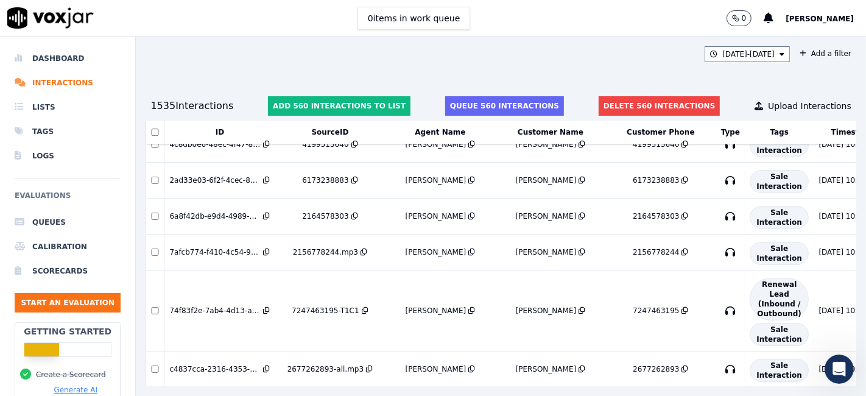
click at [155, 137] on th at bounding box center [155, 133] width 18 height 24
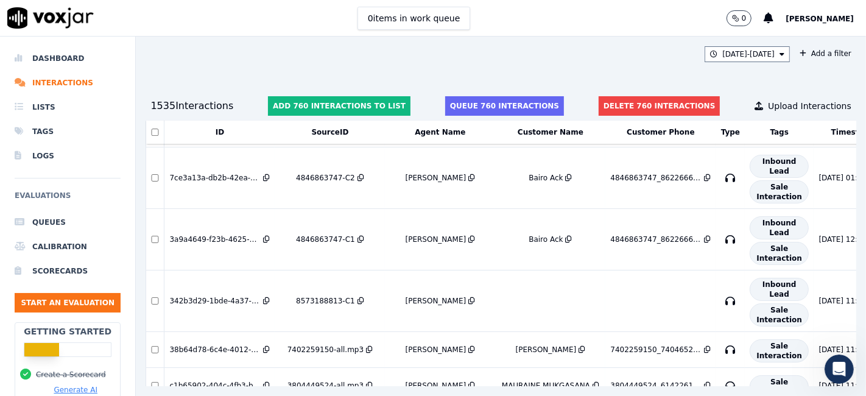
scroll to position [46246, 0]
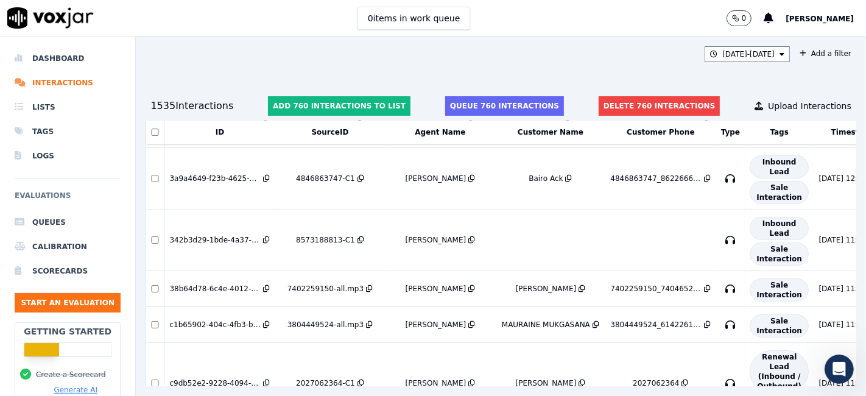
click at [150, 130] on th at bounding box center [155, 133] width 18 height 24
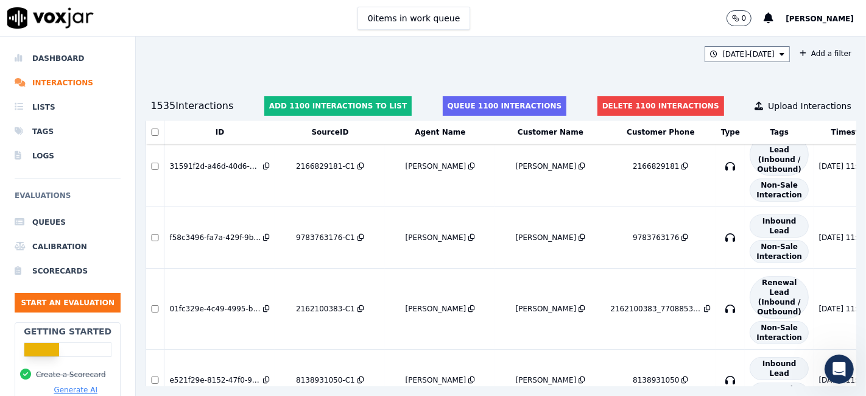
scroll to position [66325, 0]
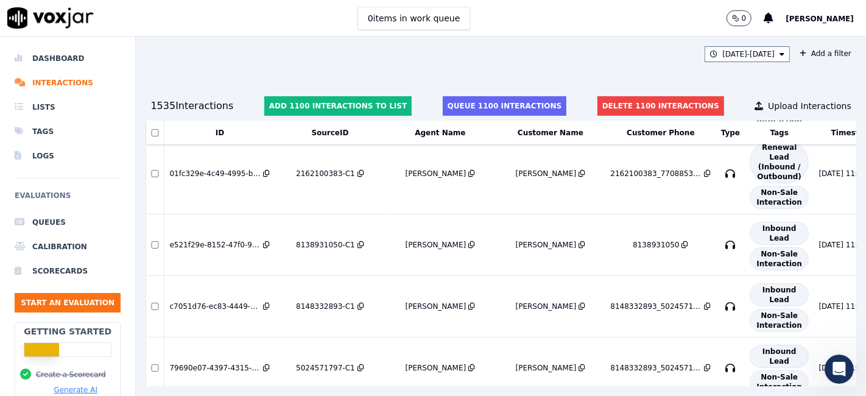
click at [155, 136] on th at bounding box center [155, 133] width 18 height 24
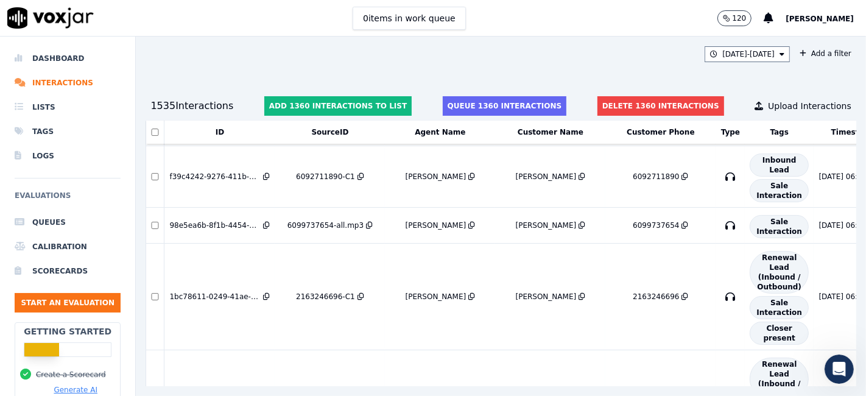
scroll to position [81731, 0]
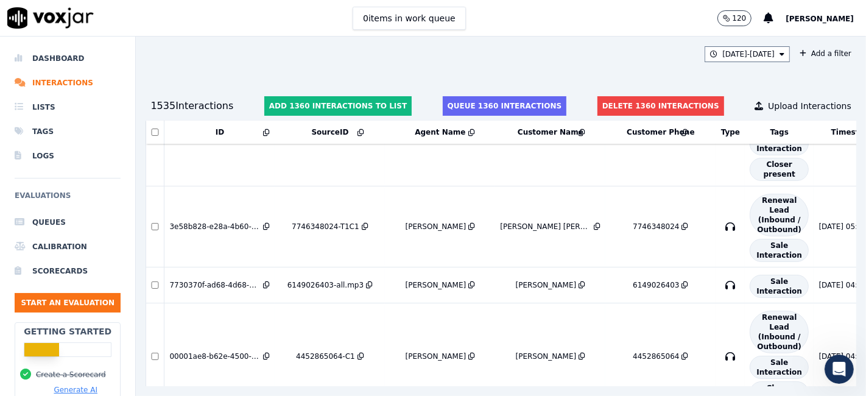
click at [153, 127] on th at bounding box center [155, 133] width 18 height 24
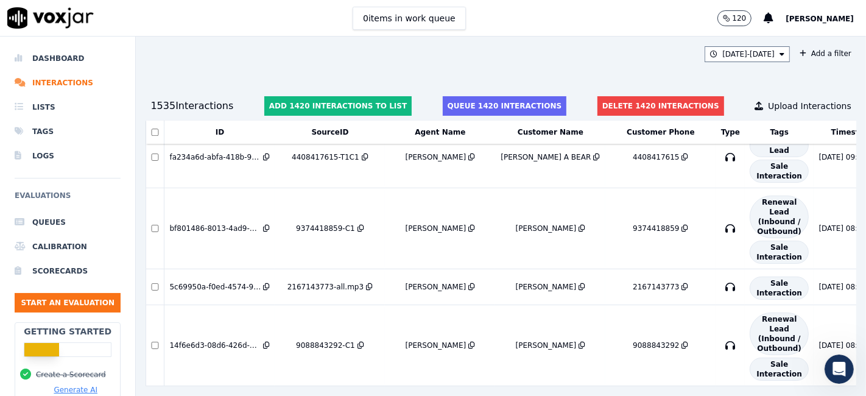
scroll to position [85190, 0]
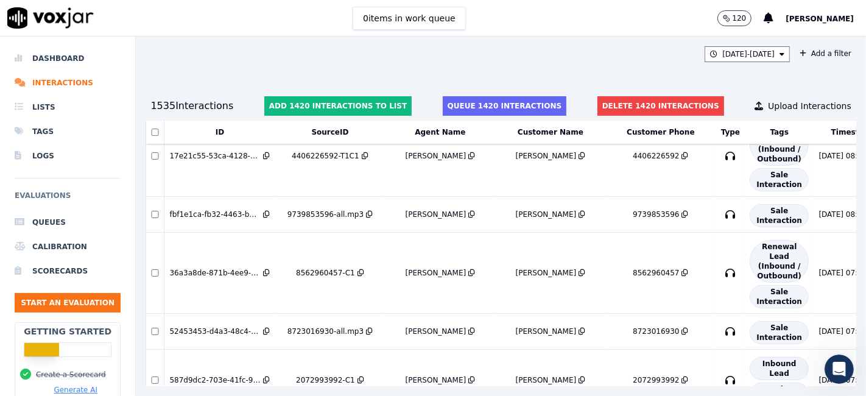
click at [158, 136] on th at bounding box center [155, 133] width 18 height 24
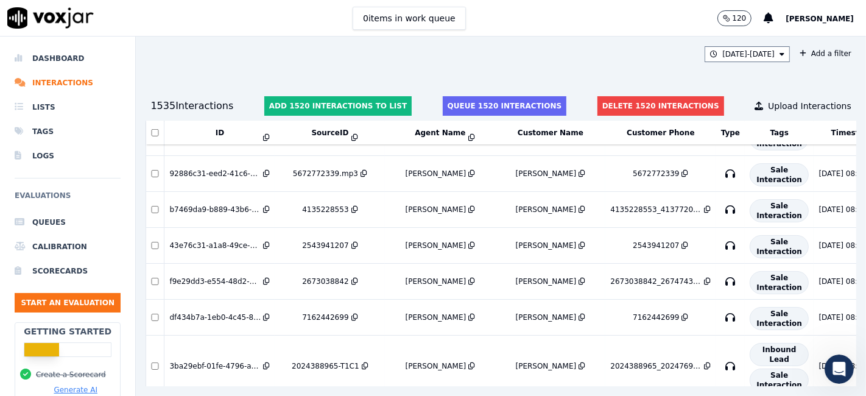
scroll to position [90477, 0]
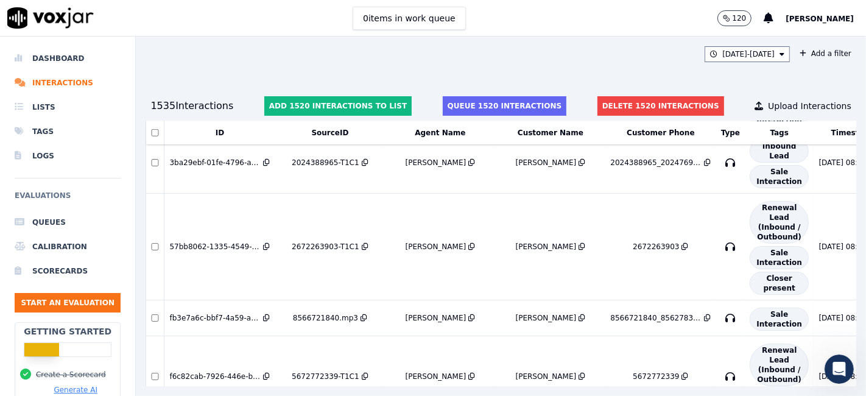
click at [152, 125] on th at bounding box center [155, 133] width 18 height 24
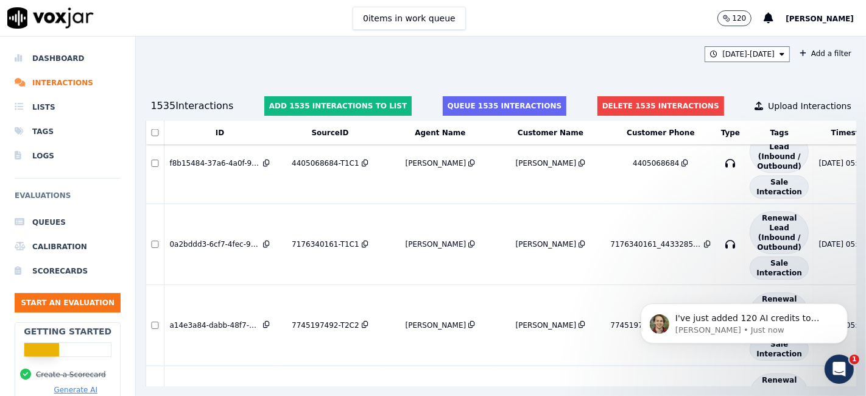
scroll to position [1656, 0]
click at [641, 98] on button "Delete 1535 interactions" at bounding box center [660, 105] width 127 height 19
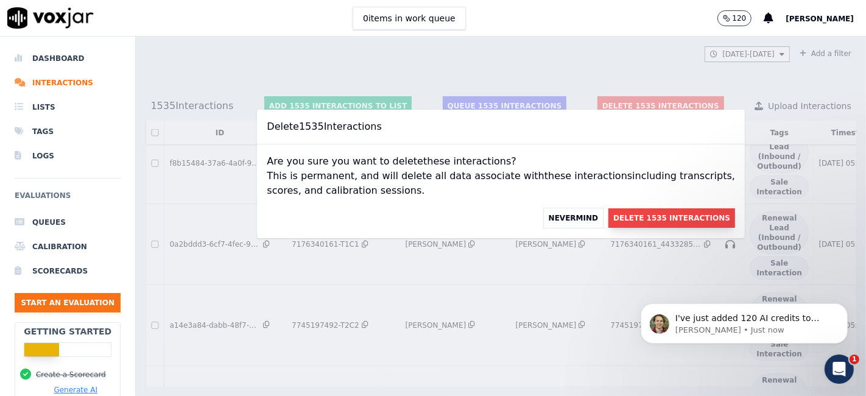
click at [629, 215] on button "Delete 1535 Interactions" at bounding box center [671, 217] width 127 height 19
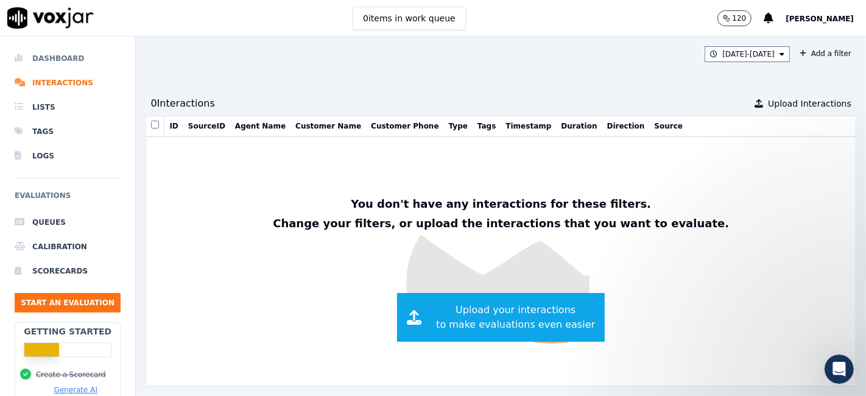
click at [76, 66] on li "Dashboard" at bounding box center [68, 58] width 106 height 24
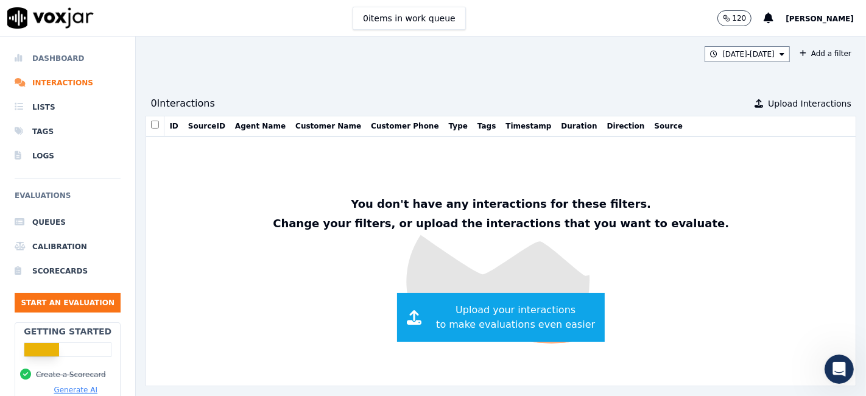
click at [52, 57] on li "Dashboard" at bounding box center [68, 58] width 106 height 24
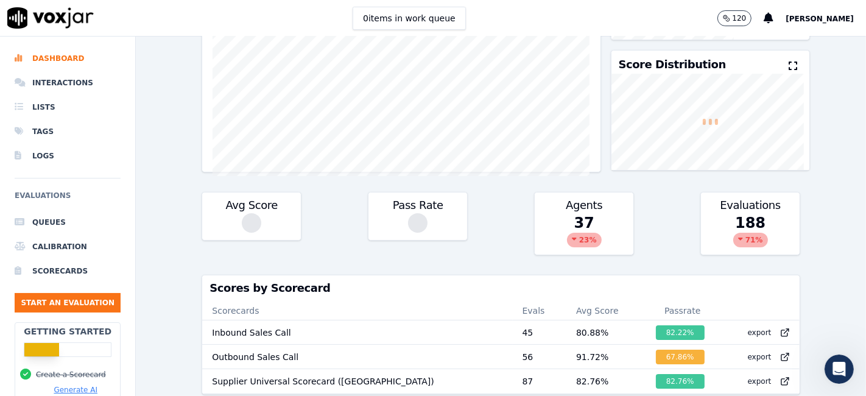
scroll to position [127, 0]
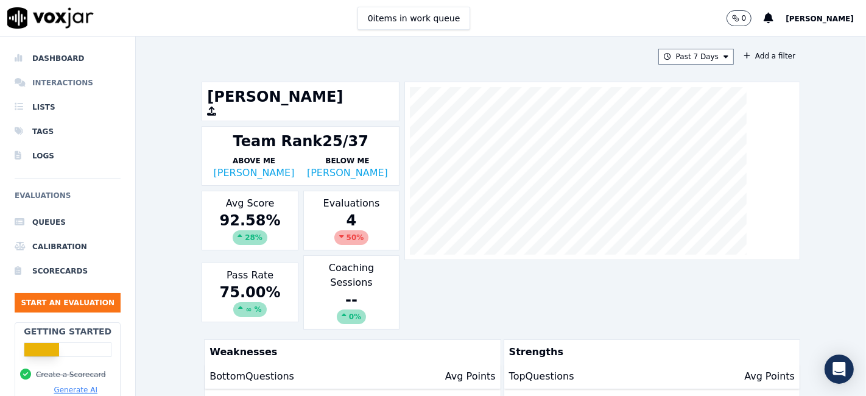
click at [45, 82] on li "Interactions" at bounding box center [68, 83] width 106 height 24
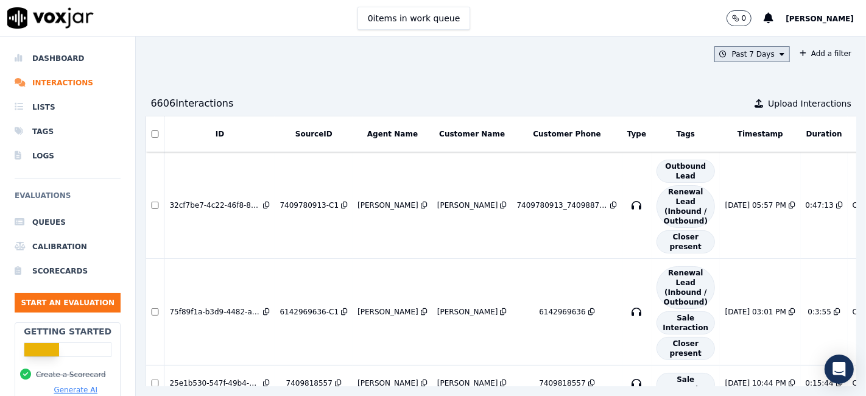
click at [724, 57] on button "Past 7 Days" at bounding box center [751, 54] width 75 height 16
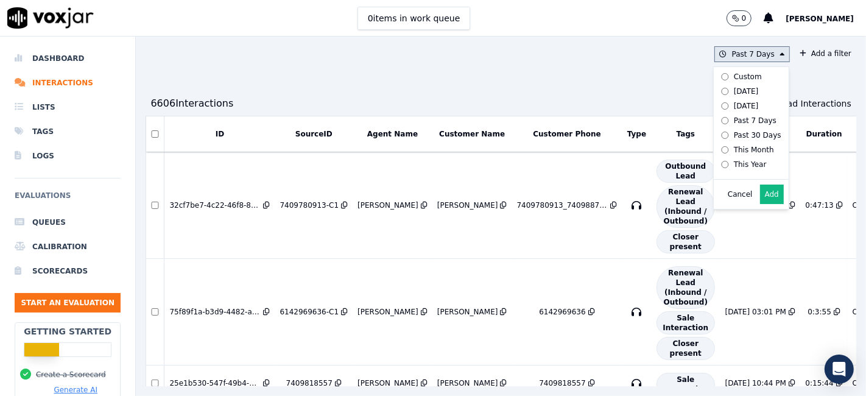
click at [734, 74] on div "Custom" at bounding box center [748, 77] width 28 height 10
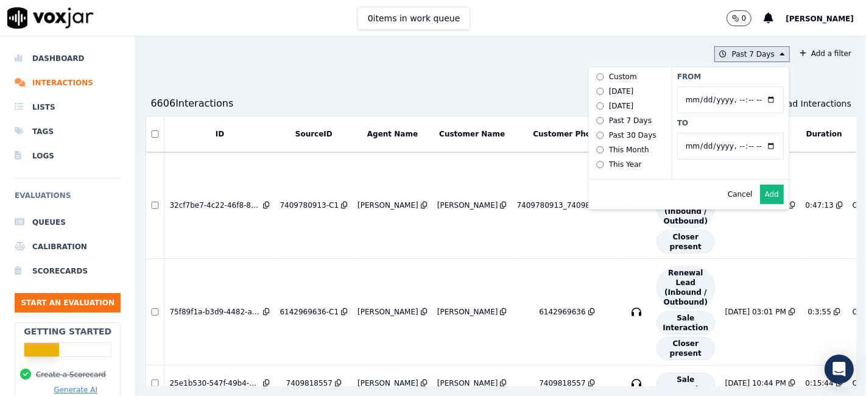
click at [745, 99] on input "From" at bounding box center [730, 99] width 107 height 27
type input "[DATE]T00:00"
click at [706, 82] on div "From To" at bounding box center [729, 123] width 117 height 112
click at [743, 142] on input "To" at bounding box center [730, 146] width 107 height 27
type input "[DATE]T23:59"
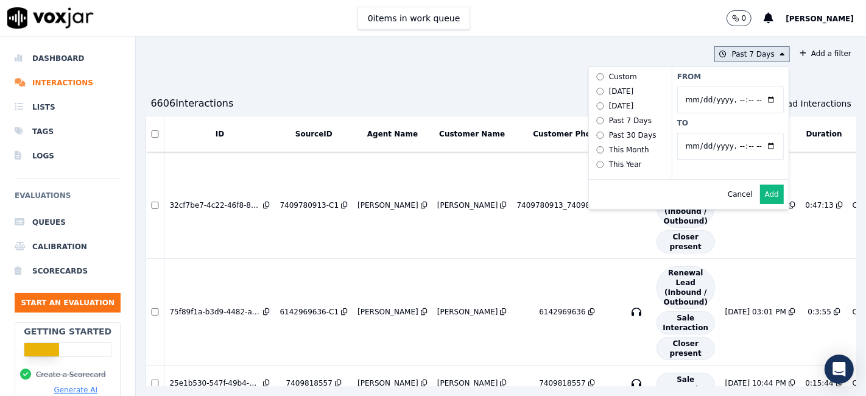
click at [692, 126] on label "To" at bounding box center [730, 123] width 107 height 10
click at [692, 133] on input "To" at bounding box center [730, 146] width 107 height 27
click at [760, 204] on button "Add" at bounding box center [772, 193] width 24 height 19
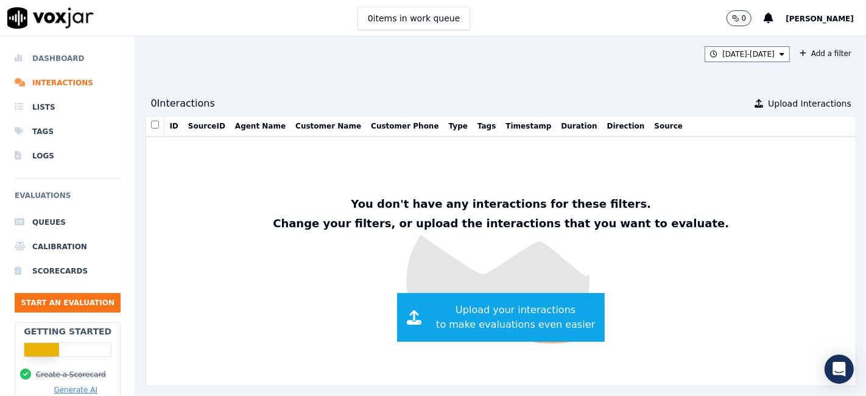
click at [56, 57] on li "Dashboard" at bounding box center [68, 58] width 106 height 24
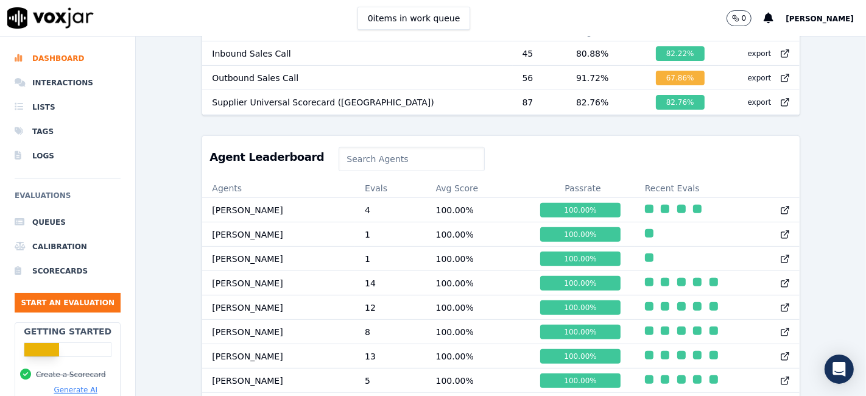
scroll to position [407, 0]
